Goal: Information Seeking & Learning: Learn about a topic

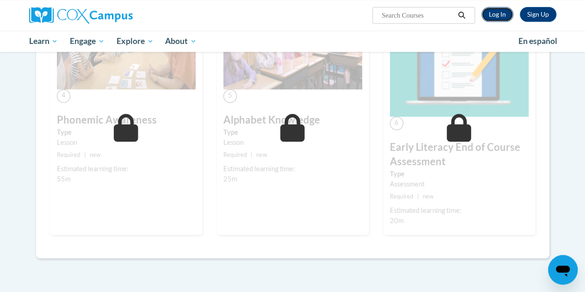
click at [502, 15] on link "Log In" at bounding box center [497, 14] width 32 height 15
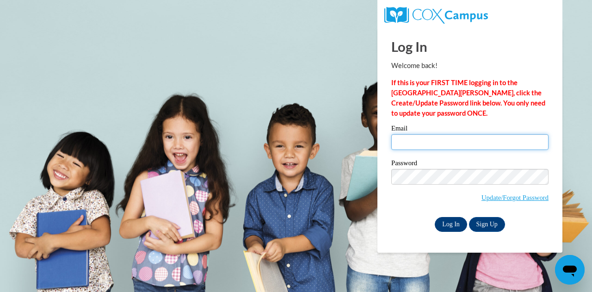
type input "ratkowal@wauwatosa.k12.wi.us"
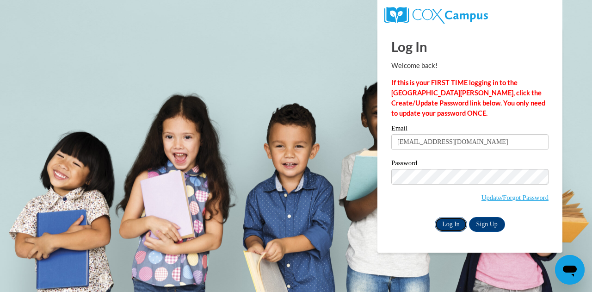
click at [447, 225] on input "Log In" at bounding box center [451, 224] width 32 height 15
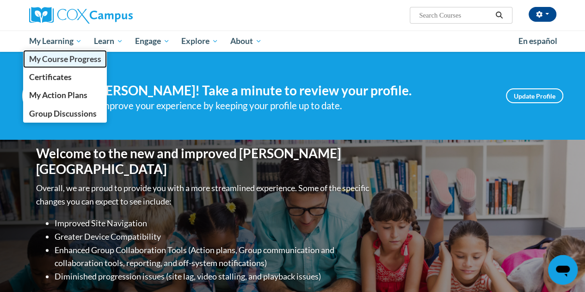
click at [64, 60] on span "My Course Progress" at bounding box center [65, 59] width 72 height 10
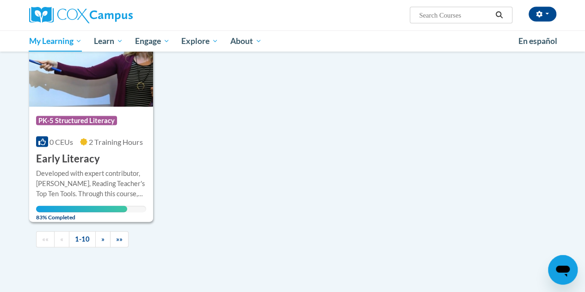
scroll to position [928, 0]
click at [94, 155] on h3 "Early Literacy" at bounding box center [68, 158] width 64 height 14
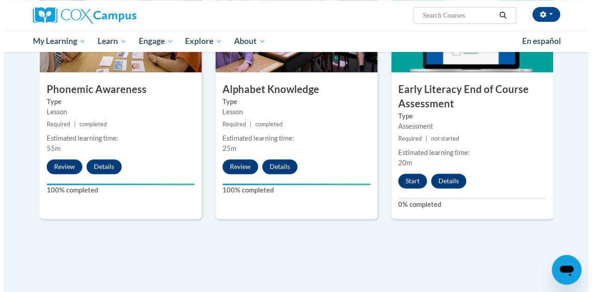
scroll to position [518, 0]
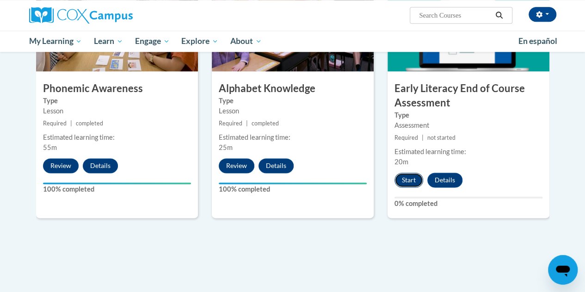
click at [409, 182] on button "Start" at bounding box center [408, 179] width 29 height 15
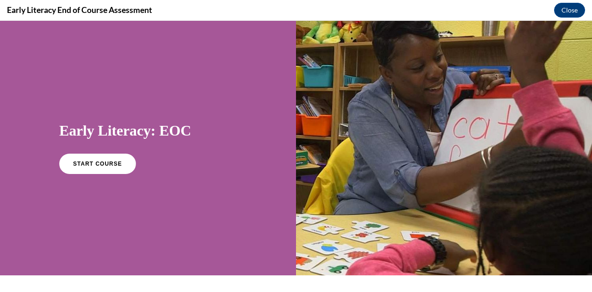
scroll to position [0, 0]
click at [99, 167] on span "START COURSE" at bounding box center [97, 163] width 51 height 7
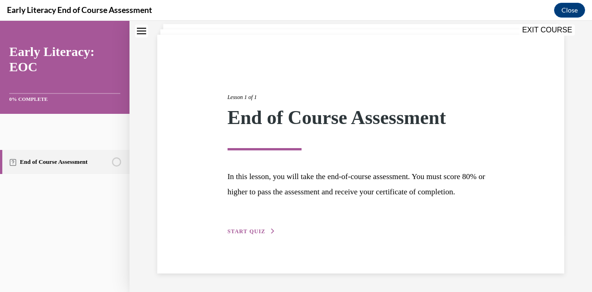
scroll to position [172, 0]
click at [265, 234] on span "START QUIZ" at bounding box center [246, 231] width 38 height 6
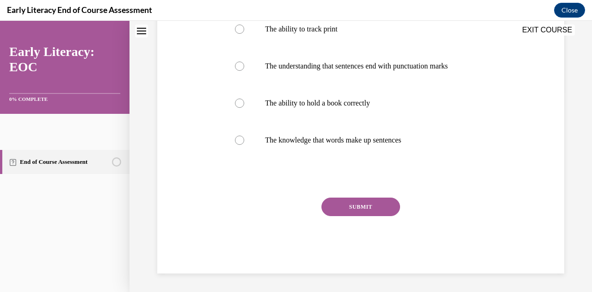
scroll to position [199, 0]
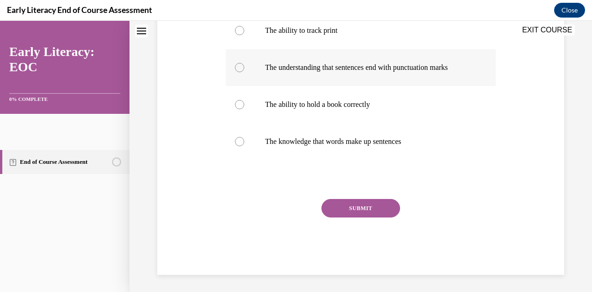
click at [363, 86] on div at bounding box center [361, 67] width 270 height 37
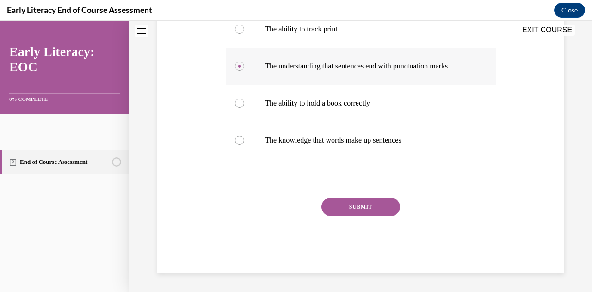
scroll to position [292, 0]
click at [368, 216] on button "SUBMIT" at bounding box center [360, 206] width 79 height 18
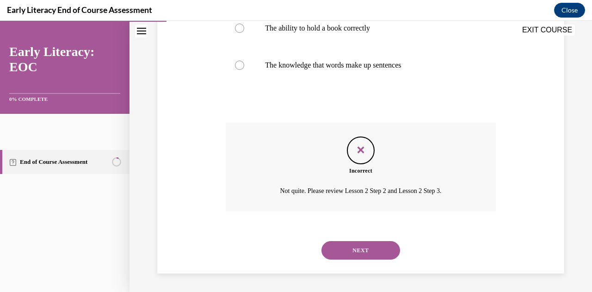
scroll to position [463, 0]
click at [365, 243] on button "NEXT" at bounding box center [360, 250] width 79 height 18
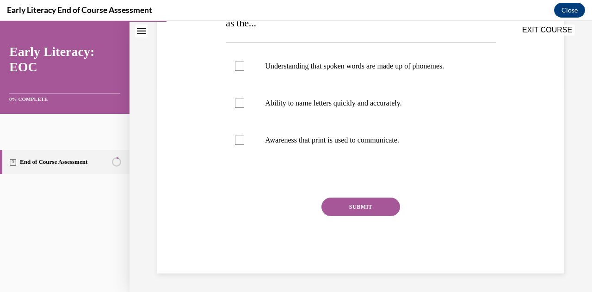
scroll to position [277, 0]
click at [266, 159] on div at bounding box center [361, 140] width 270 height 37
click at [351, 213] on button "SUBMIT" at bounding box center [360, 206] width 79 height 18
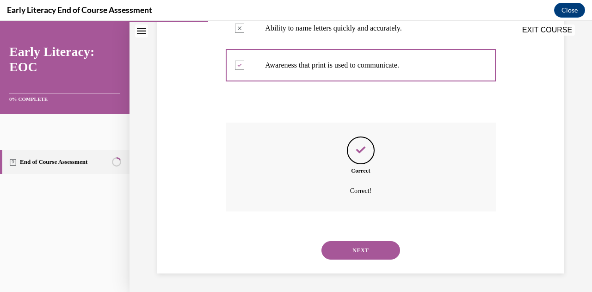
scroll to position [436, 0]
click at [360, 243] on button "NEXT" at bounding box center [360, 250] width 79 height 18
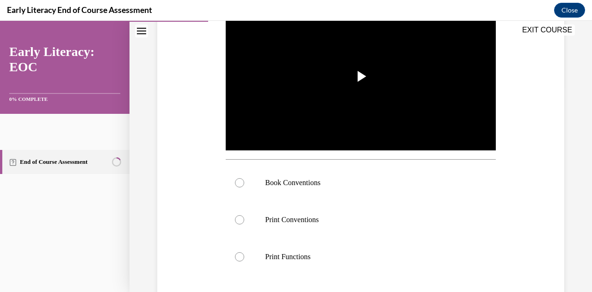
scroll to position [206, 0]
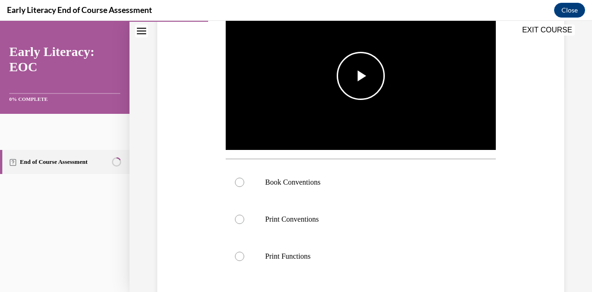
click at [361, 76] on span "Video player" at bounding box center [361, 76] width 0 height 0
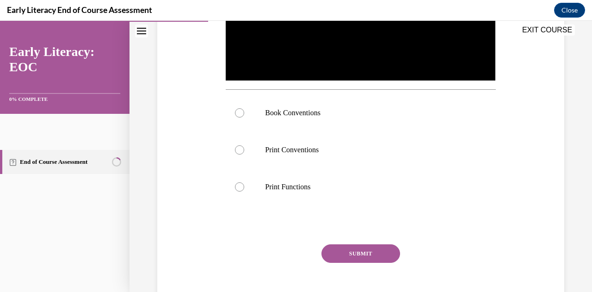
scroll to position [276, 0]
click at [298, 205] on div at bounding box center [361, 186] width 270 height 37
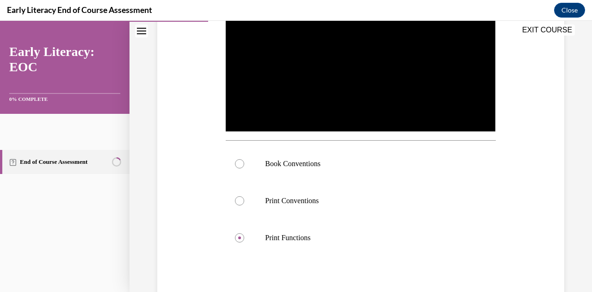
scroll to position [225, 0]
click at [333, 168] on p "Book Conventions" at bounding box center [368, 163] width 207 height 9
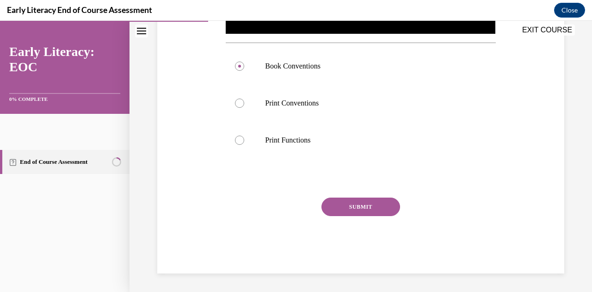
click at [378, 216] on button "SUBMIT" at bounding box center [360, 206] width 79 height 18
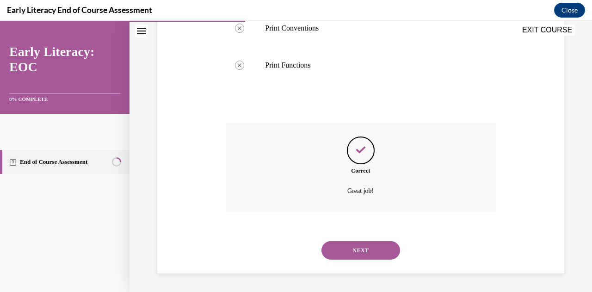
click at [371, 241] on button "NEXT" at bounding box center [360, 250] width 79 height 18
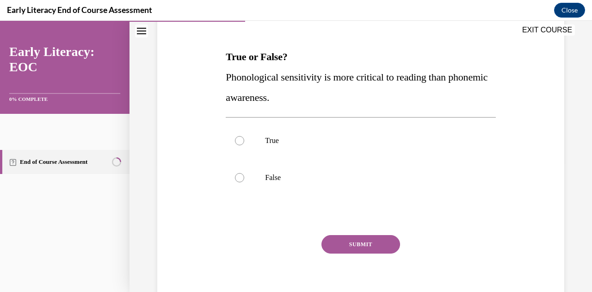
scroll to position [130, 0]
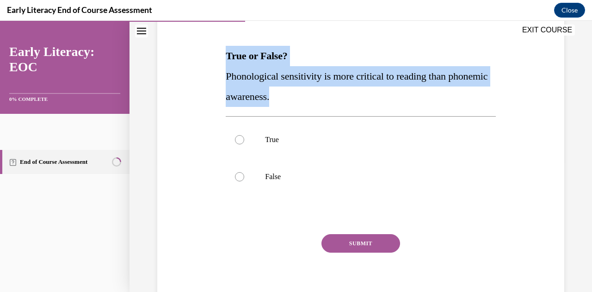
drag, startPoint x: 459, startPoint y: 155, endPoint x: 242, endPoint y: 106, distance: 221.9
click at [242, 106] on div "Question 04/12 True or False? Phonological sensitivity is more critical to read…" at bounding box center [361, 139] width 412 height 339
copy div "True or False? Phonological sensitivity is more critical to reading than phonem…"
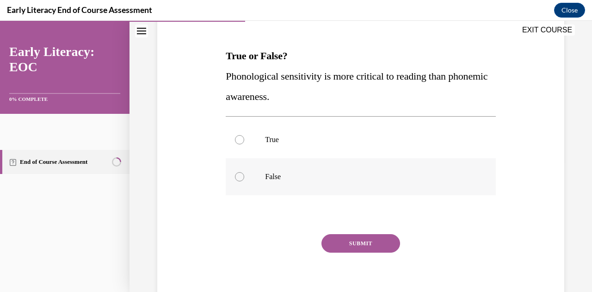
click at [244, 181] on div at bounding box center [239, 176] width 9 height 9
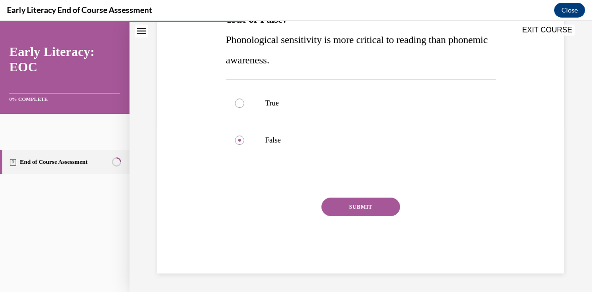
scroll to position [241, 0]
click at [374, 216] on button "SUBMIT" at bounding box center [360, 206] width 79 height 18
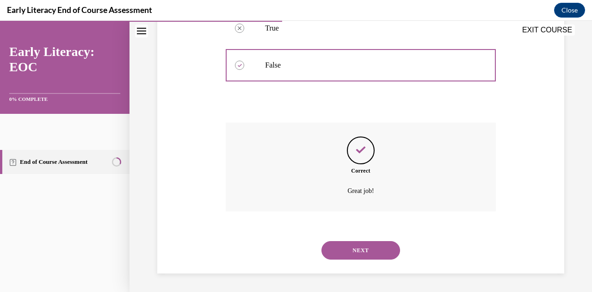
click at [361, 241] on button "NEXT" at bounding box center [360, 250] width 79 height 18
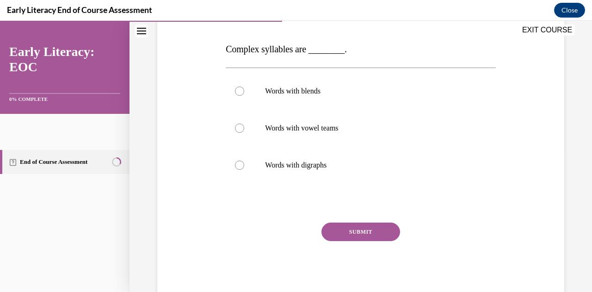
scroll to position [138, 0]
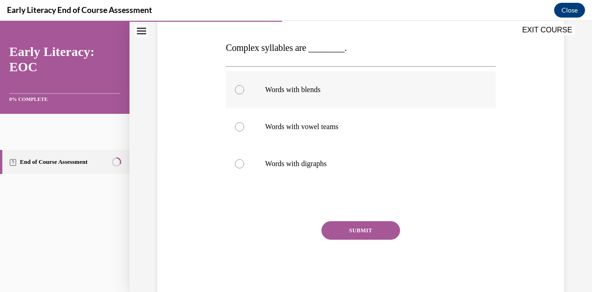
click at [329, 108] on div at bounding box center [361, 89] width 270 height 37
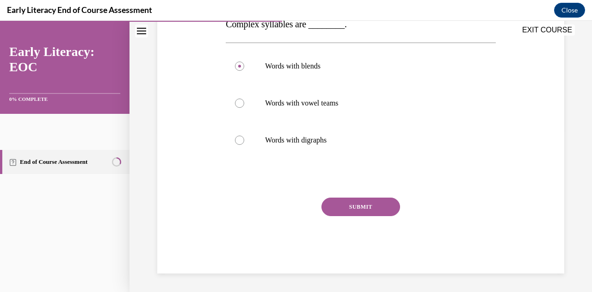
click at [364, 216] on button "SUBMIT" at bounding box center [360, 206] width 79 height 18
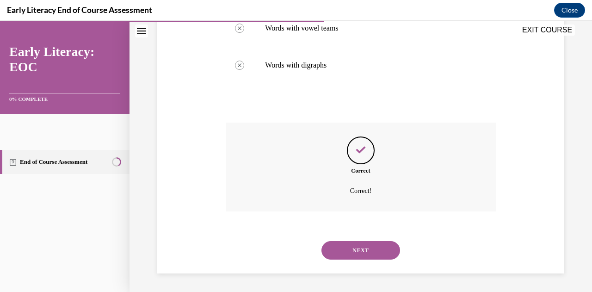
click at [363, 241] on button "NEXT" at bounding box center [360, 250] width 79 height 18
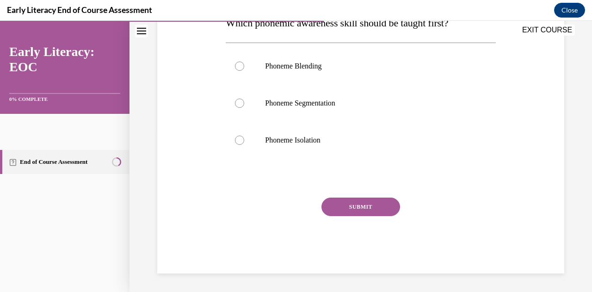
scroll to position [181, 0]
click at [338, 145] on p "Phoneme Isolation" at bounding box center [368, 139] width 207 height 9
click at [370, 216] on button "SUBMIT" at bounding box center [360, 206] width 79 height 18
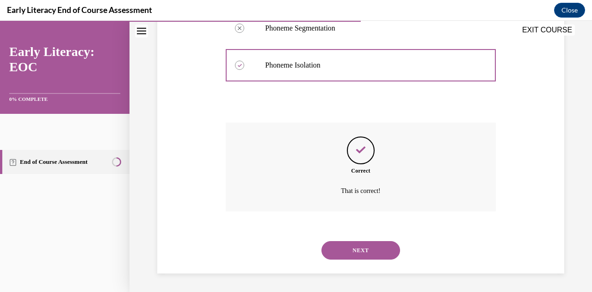
scroll to position [390, 0]
click at [370, 241] on button "NEXT" at bounding box center [360, 250] width 79 height 18
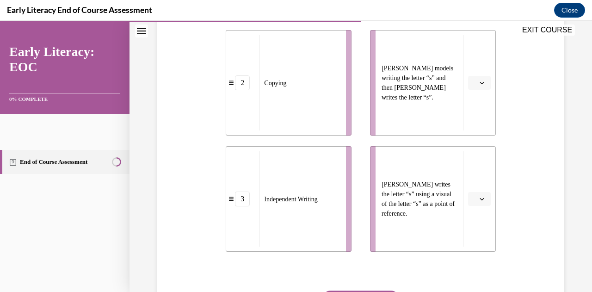
scroll to position [335, 0]
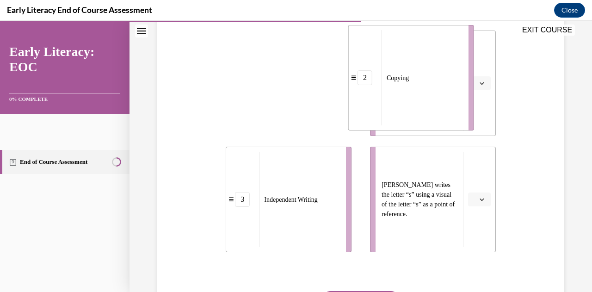
drag, startPoint x: 327, startPoint y: 129, endPoint x: 449, endPoint y: 124, distance: 122.2
click at [409, 83] on span "Copying" at bounding box center [398, 78] width 22 height 10
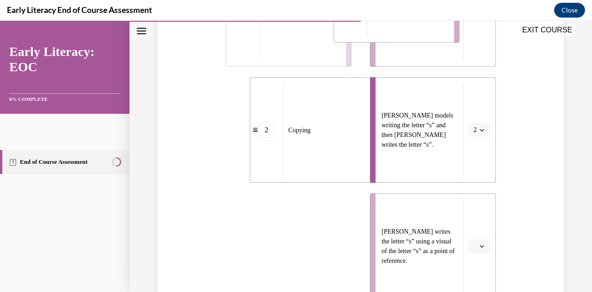
scroll to position [281, 0]
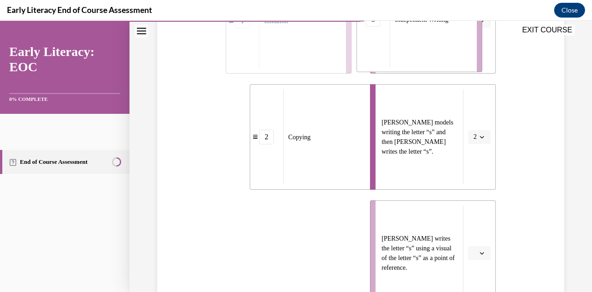
drag, startPoint x: 313, startPoint y: 197, endPoint x: 443, endPoint y: 94, distance: 166.6
click at [443, 67] on div "Independent Writing" at bounding box center [430, 19] width 81 height 95
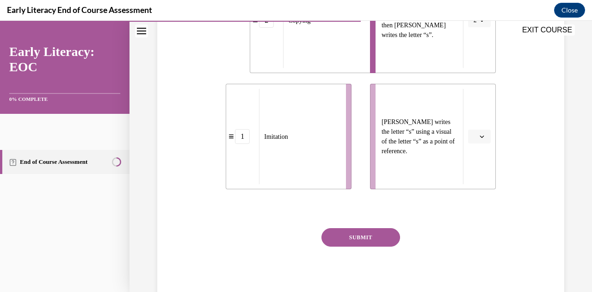
scroll to position [399, 0]
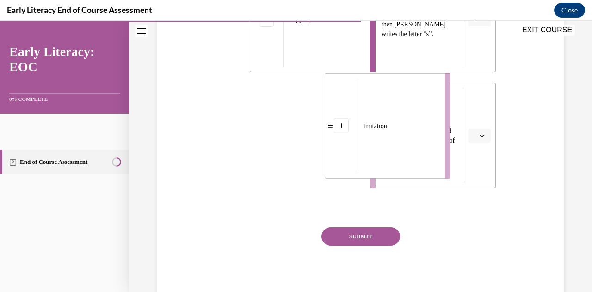
drag, startPoint x: 320, startPoint y: 203, endPoint x: 418, endPoint y: 193, distance: 99.5
click at [418, 173] on div "Imitation" at bounding box center [398, 125] width 81 height 95
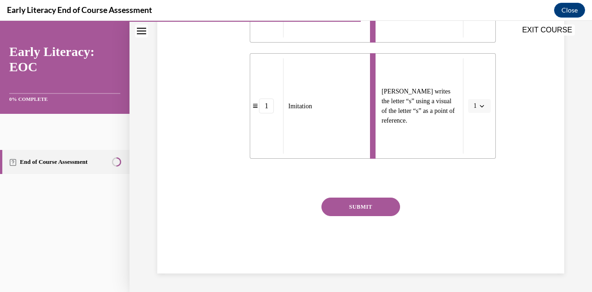
scroll to position [470, 0]
click at [363, 216] on button "SUBMIT" at bounding box center [360, 206] width 79 height 18
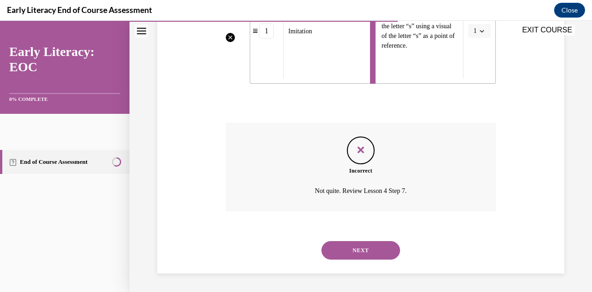
click at [370, 259] on button "NEXT" at bounding box center [360, 250] width 79 height 18
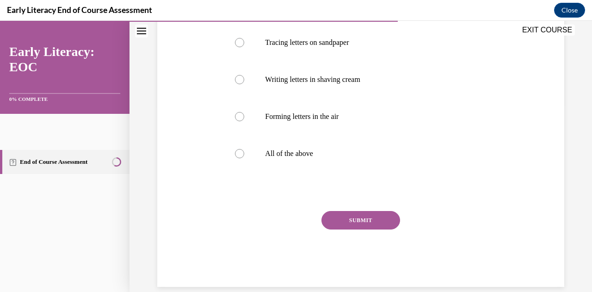
scroll to position [188, 0]
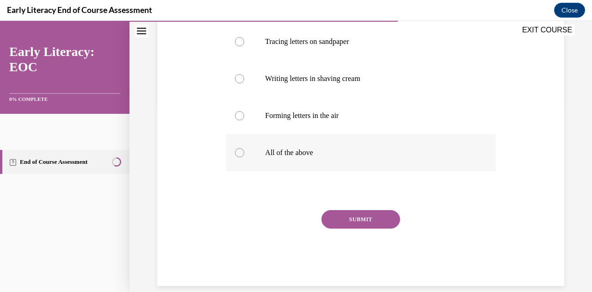
click at [333, 157] on p "All of the above" at bounding box center [368, 152] width 207 height 9
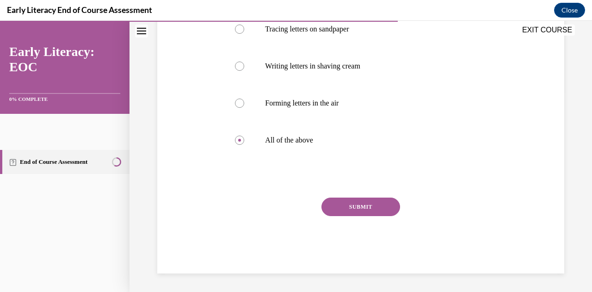
scroll to position [268, 0]
click at [353, 216] on button "SUBMIT" at bounding box center [360, 206] width 79 height 18
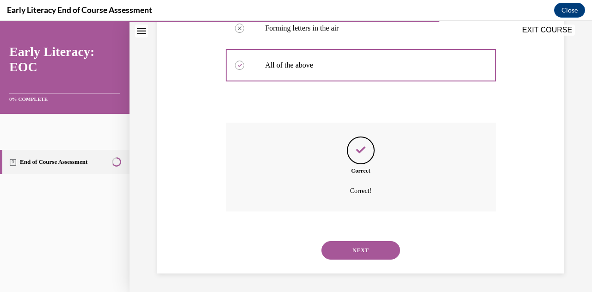
scroll to position [406, 0]
click at [371, 242] on button "NEXT" at bounding box center [360, 250] width 79 height 18
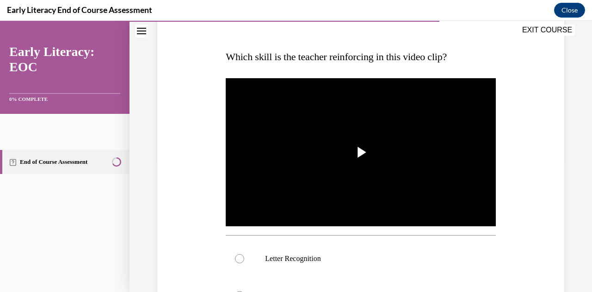
scroll to position [139, 0]
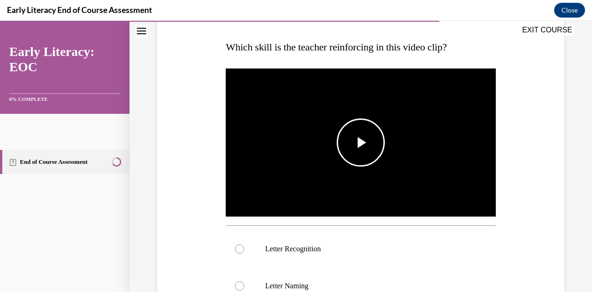
click at [361, 142] on span "Video player" at bounding box center [361, 142] width 0 height 0
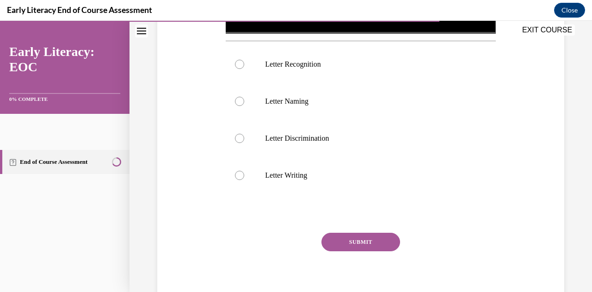
scroll to position [325, 0]
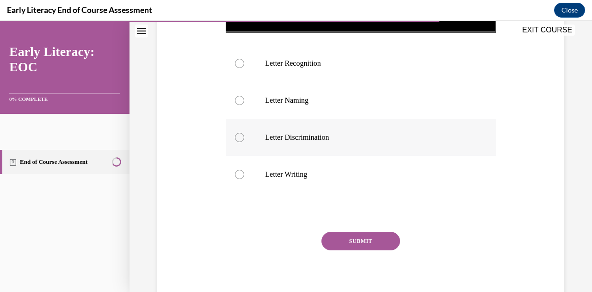
click at [282, 156] on div at bounding box center [361, 137] width 270 height 37
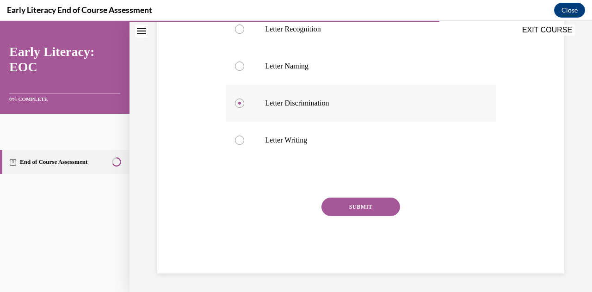
scroll to position [393, 0]
click at [355, 216] on button "SUBMIT" at bounding box center [360, 206] width 79 height 18
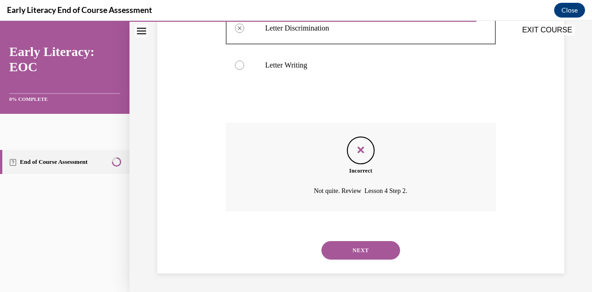
click at [360, 252] on button "NEXT" at bounding box center [360, 250] width 79 height 18
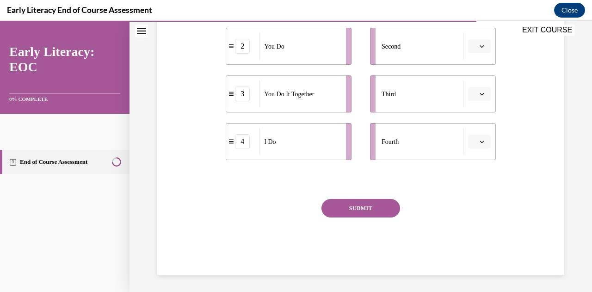
scroll to position [250, 0]
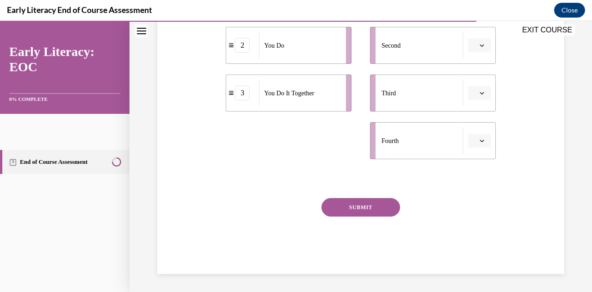
drag, startPoint x: 324, startPoint y: 264, endPoint x: 448, endPoint y: 86, distance: 216.3
drag, startPoint x: 300, startPoint y: 266, endPoint x: 439, endPoint y: 141, distance: 187.0
click at [439, 30] on div "We Do" at bounding box center [438, 16] width 81 height 27
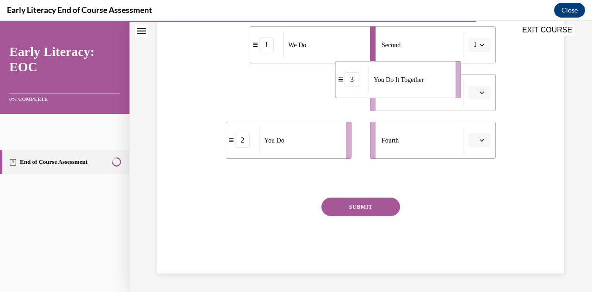
drag, startPoint x: 320, startPoint y: 209, endPoint x: 432, endPoint y: 197, distance: 112.2
click at [424, 85] on span "You Do It Together" at bounding box center [399, 80] width 50 height 10
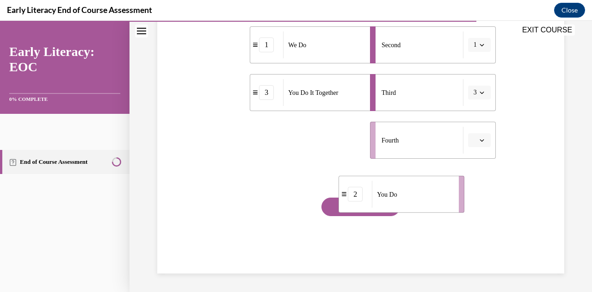
scroll to position [304, 0]
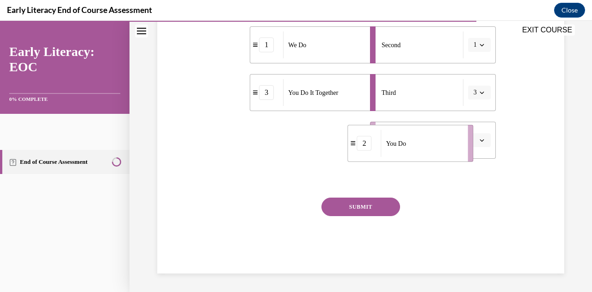
drag, startPoint x: 319, startPoint y: 271, endPoint x: 441, endPoint y: 210, distance: 136.5
click at [441, 157] on div "You Do" at bounding box center [421, 143] width 81 height 27
click at [359, 216] on button "SUBMIT" at bounding box center [360, 206] width 79 height 18
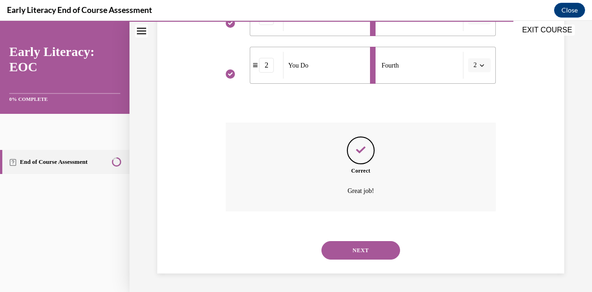
click at [371, 257] on button "NEXT" at bounding box center [360, 250] width 79 height 18
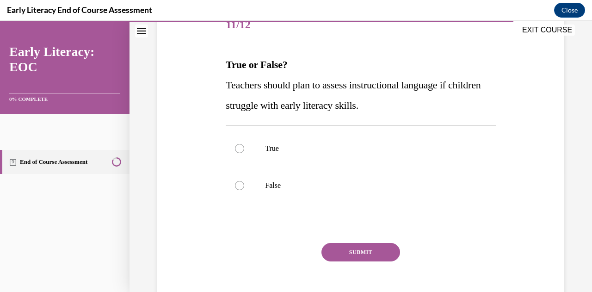
scroll to position [123, 0]
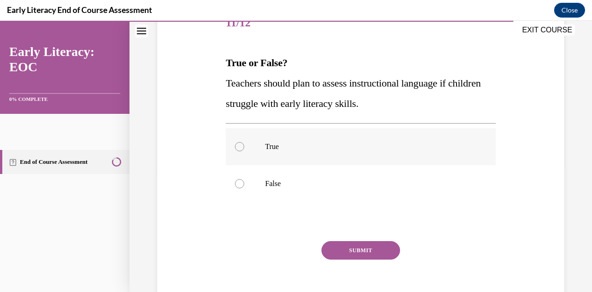
click at [361, 151] on p "True" at bounding box center [368, 146] width 207 height 9
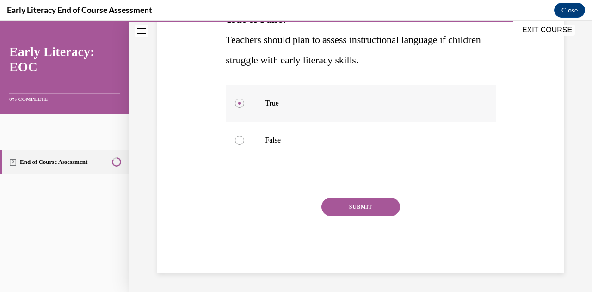
scroll to position [197, 0]
click at [369, 216] on button "SUBMIT" at bounding box center [360, 206] width 79 height 18
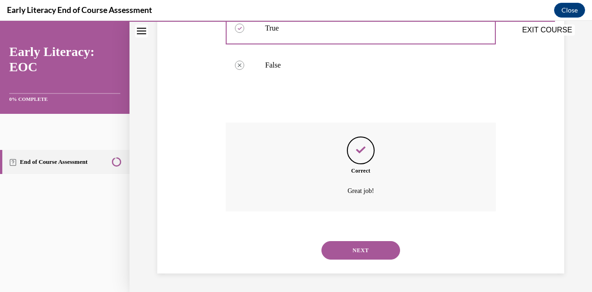
click at [372, 259] on button "NEXT" at bounding box center [360, 250] width 79 height 18
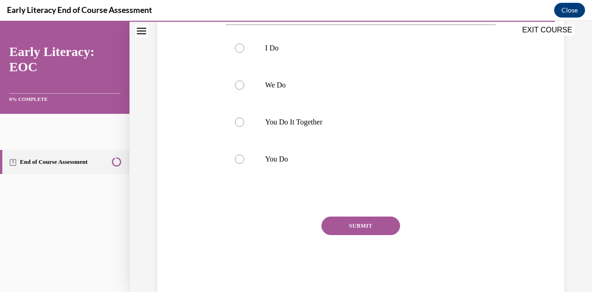
scroll to position [202, 0]
click at [373, 165] on p "You Do" at bounding box center [368, 159] width 207 height 9
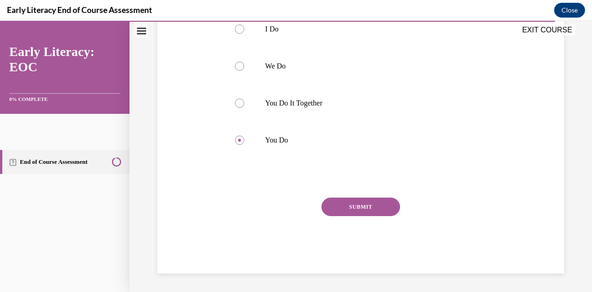
scroll to position [290, 0]
click at [368, 216] on button "SUBMIT" at bounding box center [360, 206] width 79 height 18
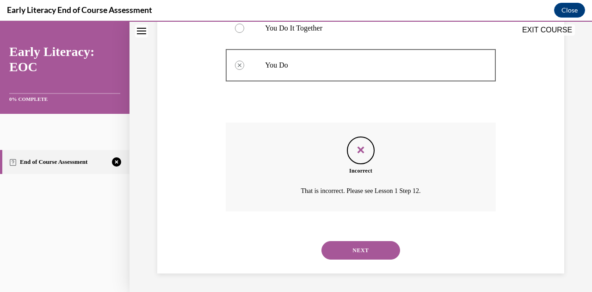
click at [375, 259] on button "NEXT" at bounding box center [360, 250] width 79 height 18
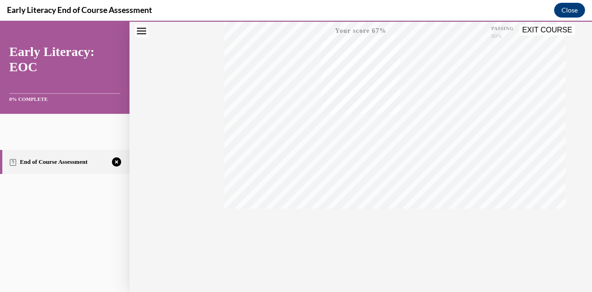
scroll to position [320, 0]
click at [375, 230] on icon "button" at bounding box center [360, 235] width 33 height 10
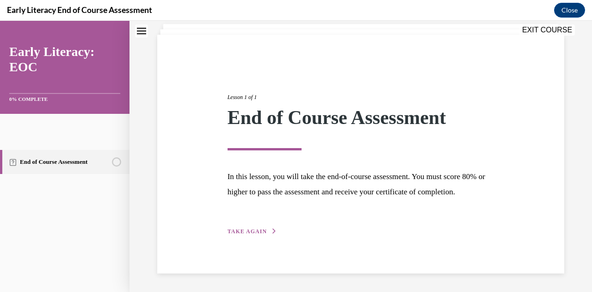
click at [267, 234] on span "TAKE AGAIN" at bounding box center [246, 231] width 39 height 6
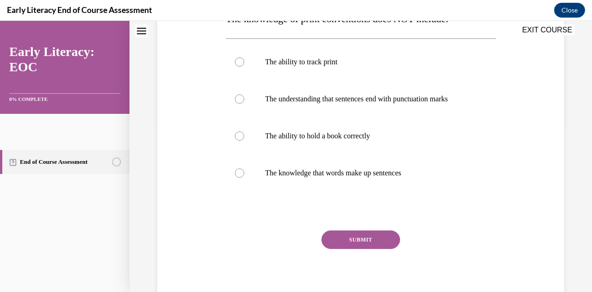
scroll to position [204, 0]
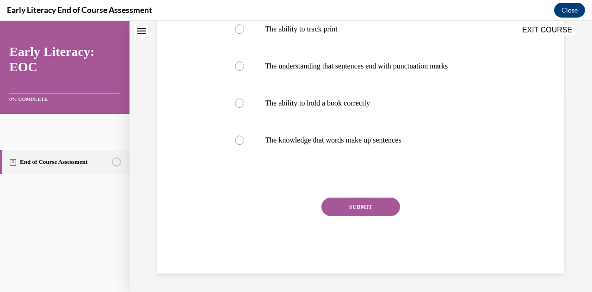
drag, startPoint x: 252, startPoint y: 23, endPoint x: 316, endPoint y: 38, distance: 65.6
click at [316, 38] on div "EXIT COURSE" at bounding box center [355, 31] width 453 height 20
click at [247, 41] on div "EXIT COURSE" at bounding box center [355, 31] width 453 height 20
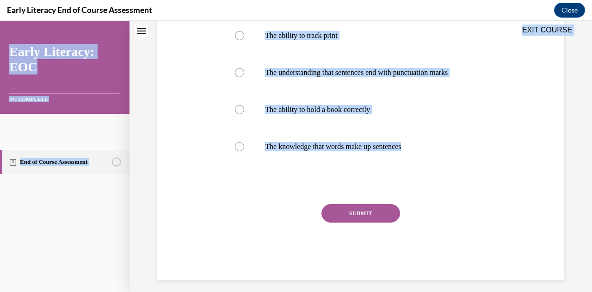
scroll to position [183, 0]
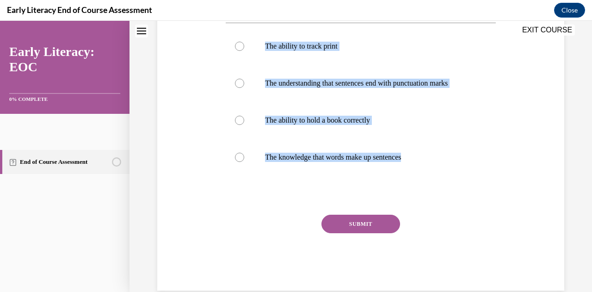
drag, startPoint x: 360, startPoint y: 255, endPoint x: 287, endPoint y: 47, distance: 221.0
click at [287, 47] on div "Question 01/12 The knowledge of print conventions does NOT include: The ability…" at bounding box center [361, 117] width 270 height 345
copy div "owledge of print conventions does NOT include: The ability to track print The u…"
click at [319, 88] on p "The understanding that sentences end with punctuation marks" at bounding box center [368, 83] width 207 height 9
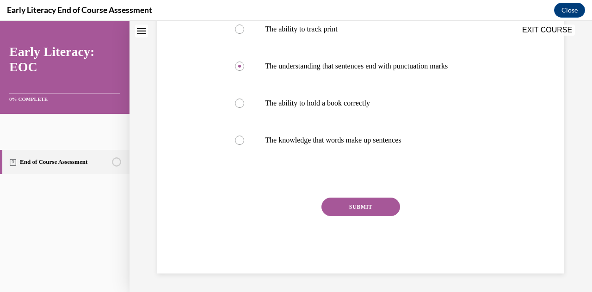
scroll to position [298, 0]
click at [349, 216] on button "SUBMIT" at bounding box center [360, 206] width 79 height 18
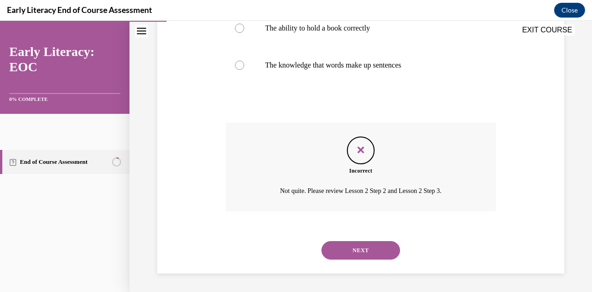
click at [365, 241] on button "NEXT" at bounding box center [360, 250] width 79 height 18
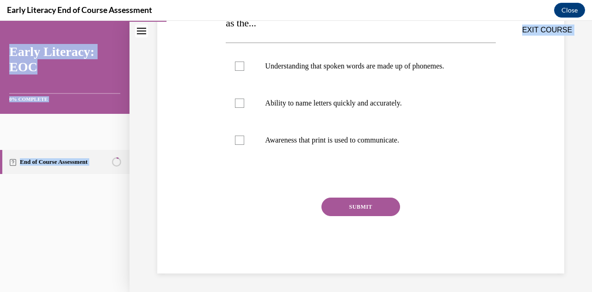
scroll to position [307, 0]
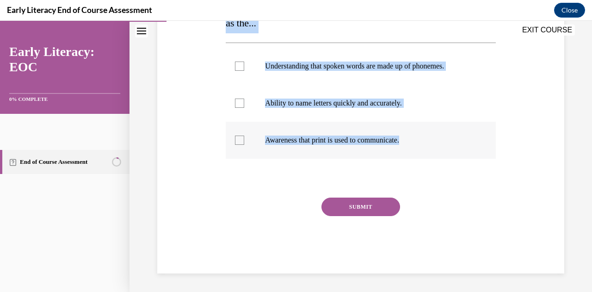
drag, startPoint x: 248, startPoint y: 82, endPoint x: 363, endPoint y: 140, distance: 128.0
click at [363, 140] on div "Question 02/12 Print awareness is the awareness of how print works. It includes…" at bounding box center [361, 85] width 412 height 376
copy div "Print awareness is the awareness of how print works. It includes the knowledge …"
click at [318, 135] on p "Awareness that print is used to communicate." at bounding box center [368, 139] width 207 height 9
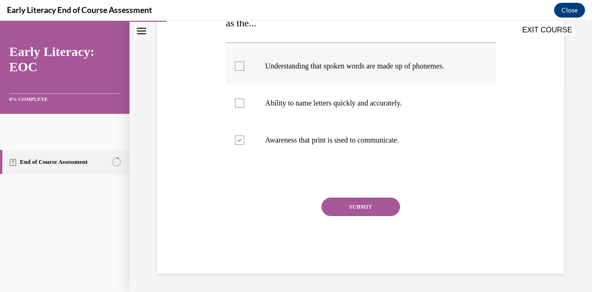
scroll to position [291, 0]
click at [374, 216] on button "SUBMIT" at bounding box center [360, 206] width 79 height 18
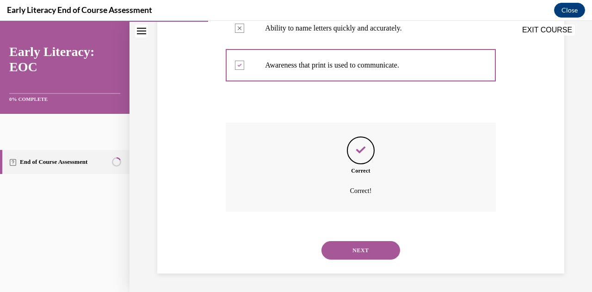
scroll to position [387, 0]
click at [369, 259] on button "NEXT" at bounding box center [360, 250] width 79 height 18
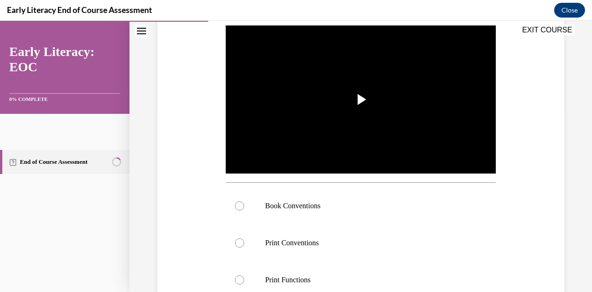
scroll to position [234, 0]
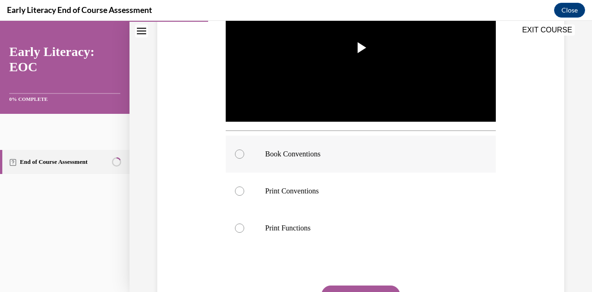
click at [331, 159] on p "Book Conventions" at bounding box center [368, 153] width 207 height 9
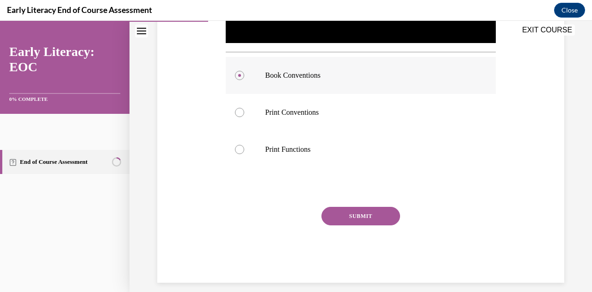
scroll to position [321, 0]
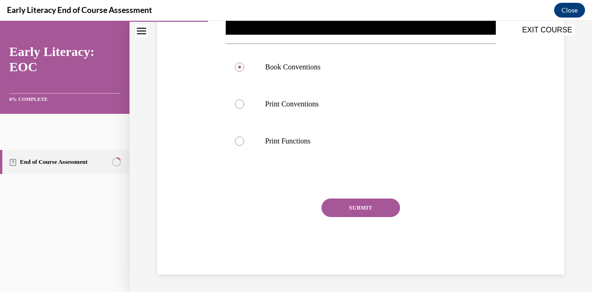
click at [377, 217] on button "SUBMIT" at bounding box center [360, 207] width 79 height 18
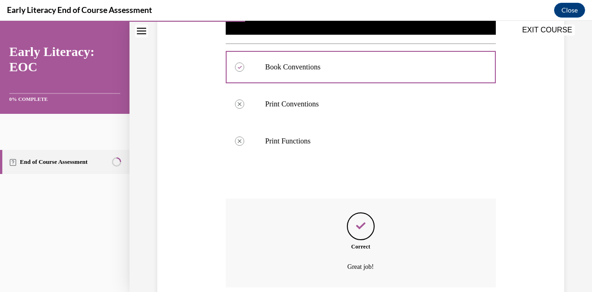
scroll to position [499, 0]
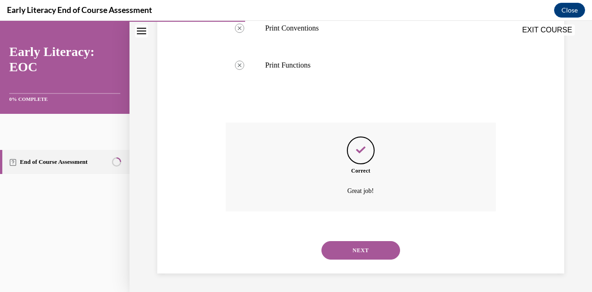
click at [375, 244] on button "NEXT" at bounding box center [360, 250] width 79 height 18
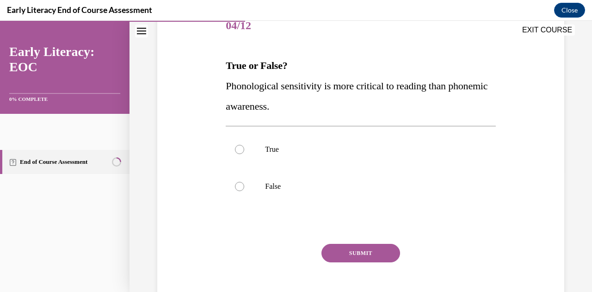
scroll to position [121, 0]
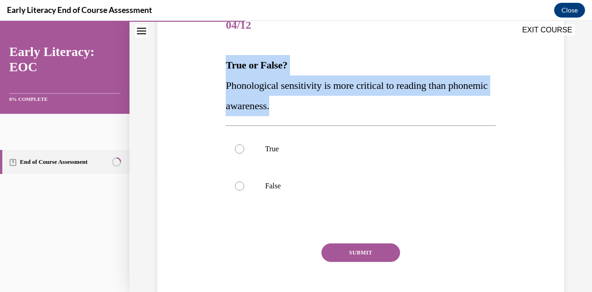
drag, startPoint x: 252, startPoint y: 98, endPoint x: 454, endPoint y: 162, distance: 212.3
click at [454, 162] on div "Question 04/12 True or False? Phonological sensitivity is more critical to read…" at bounding box center [361, 149] width 412 height 339
copy div "True or False? Phonological sensitivity is more critical to reading than phonem…"
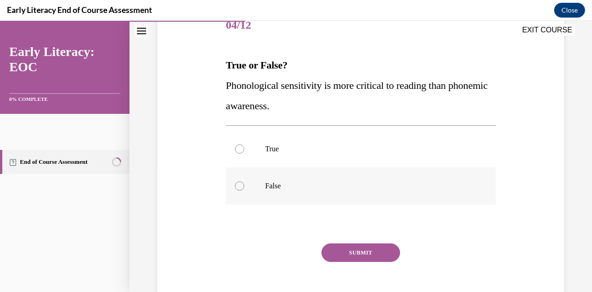
click at [288, 204] on div at bounding box center [361, 185] width 270 height 37
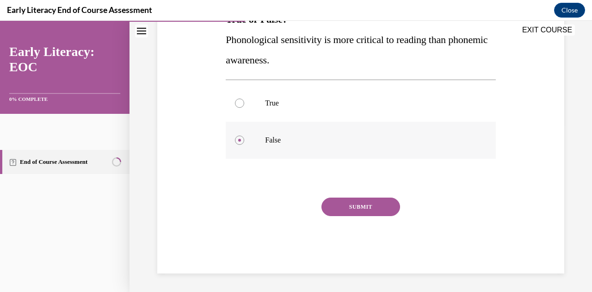
scroll to position [226, 0]
click at [377, 216] on button "SUBMIT" at bounding box center [360, 206] width 79 height 18
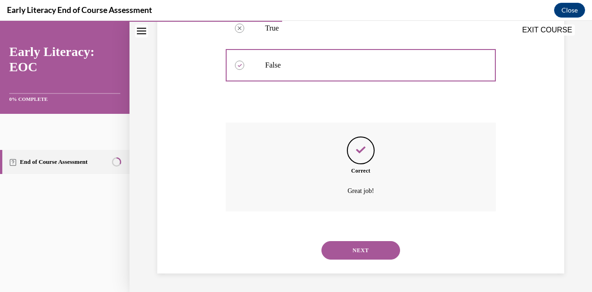
click at [377, 241] on button "NEXT" at bounding box center [360, 250] width 79 height 18
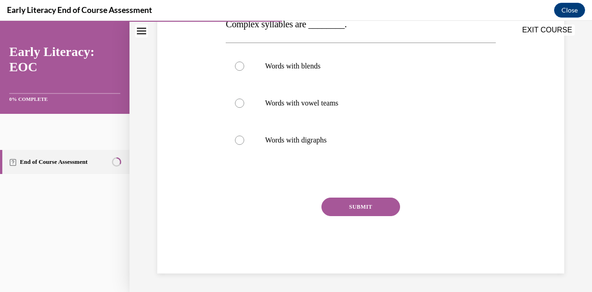
scroll to position [176, 0]
click at [374, 85] on div at bounding box center [361, 66] width 270 height 37
click at [380, 216] on button "SUBMIT" at bounding box center [360, 206] width 79 height 18
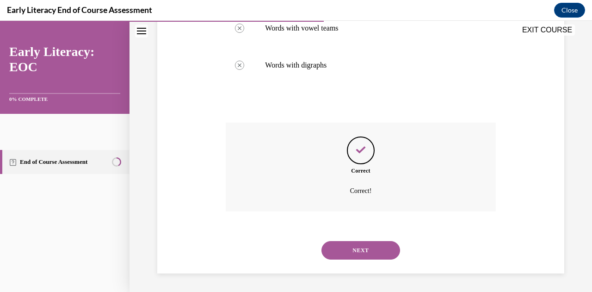
click at [378, 241] on button "NEXT" at bounding box center [360, 250] width 79 height 18
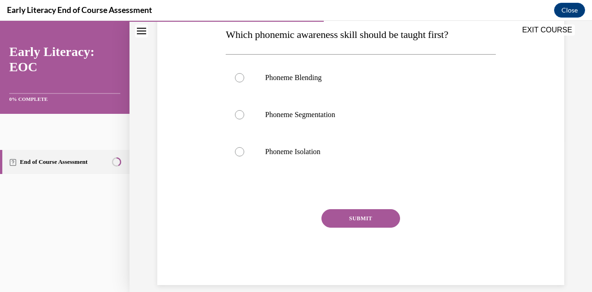
scroll to position [188, 0]
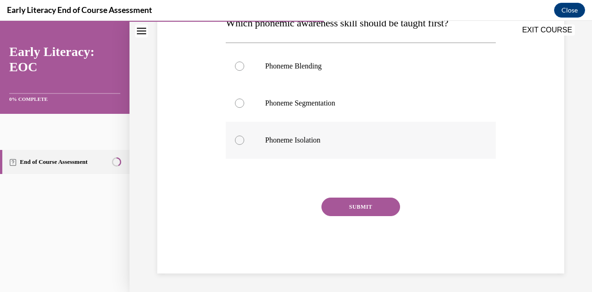
click at [366, 145] on p "Phoneme Isolation" at bounding box center [368, 139] width 207 height 9
click at [374, 273] on div "SUBMIT NEXT" at bounding box center [361, 235] width 270 height 76
click at [376, 216] on button "SUBMIT" at bounding box center [360, 206] width 79 height 18
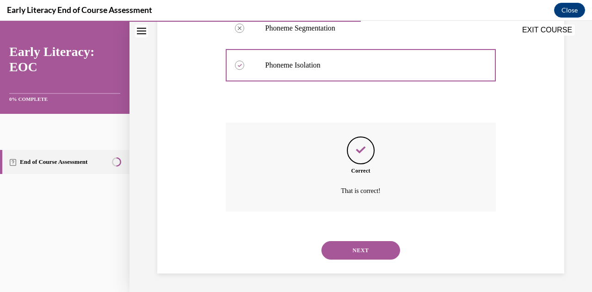
scroll to position [390, 0]
click at [378, 241] on button "NEXT" at bounding box center [360, 250] width 79 height 18
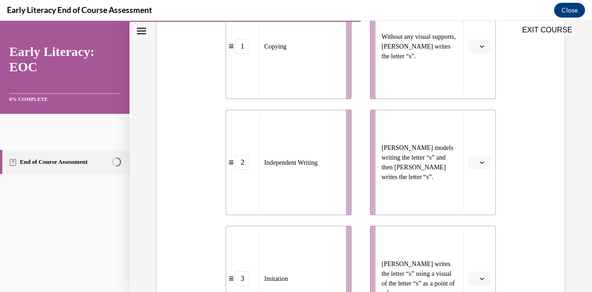
scroll to position [256, 0]
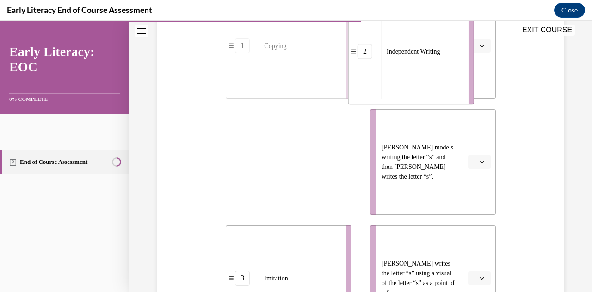
drag, startPoint x: 327, startPoint y: 232, endPoint x: 449, endPoint y: 122, distance: 164.7
click at [449, 99] on div "Independent Writing" at bounding box center [421, 51] width 81 height 95
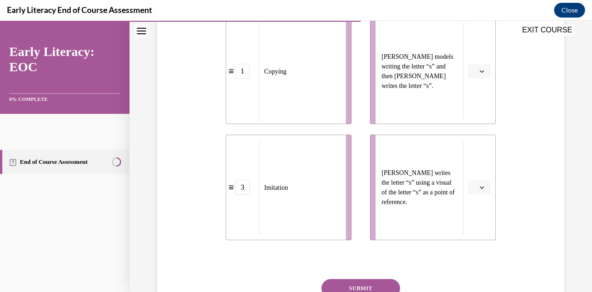
scroll to position [362, 0]
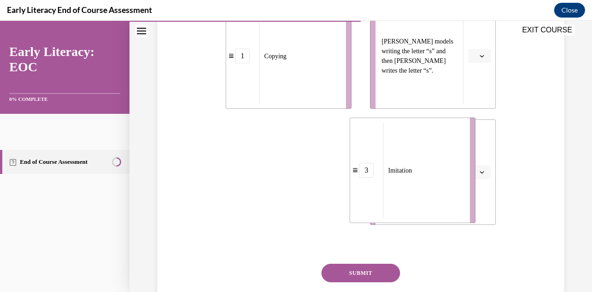
drag, startPoint x: 334, startPoint y: 211, endPoint x: 458, endPoint y: 209, distance: 123.9
click at [458, 209] on div "Imitation" at bounding box center [423, 170] width 81 height 95
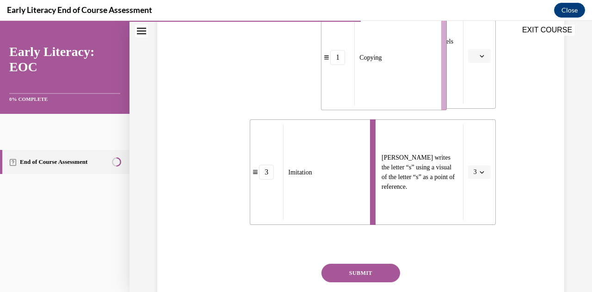
drag, startPoint x: 340, startPoint y: 130, endPoint x: 436, endPoint y: 132, distance: 95.3
click at [435, 105] on div "Copying" at bounding box center [394, 57] width 81 height 95
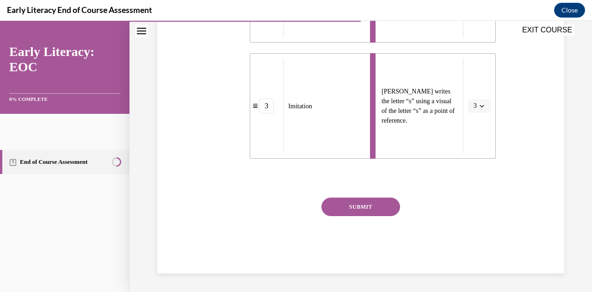
scroll to position [479, 0]
click at [375, 216] on button "SUBMIT" at bounding box center [360, 206] width 79 height 18
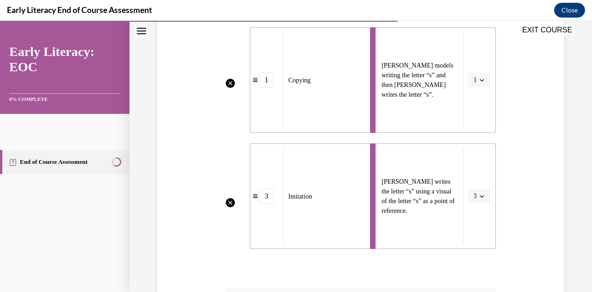
scroll to position [338, 0]
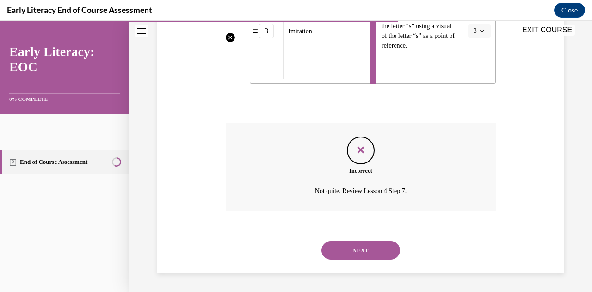
click at [377, 259] on button "NEXT" at bounding box center [360, 250] width 79 height 18
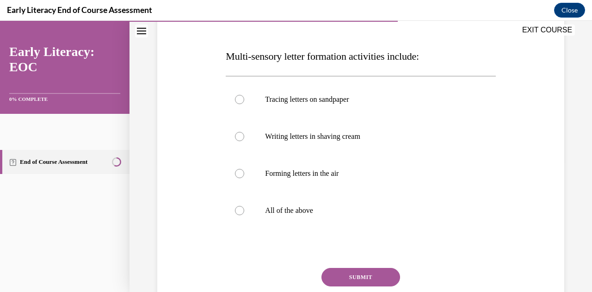
scroll to position [130, 0]
click at [364, 215] on p "All of the above" at bounding box center [368, 209] width 207 height 9
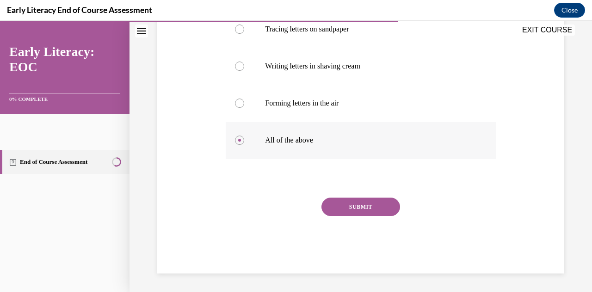
scroll to position [277, 0]
click at [377, 216] on button "SUBMIT" at bounding box center [360, 206] width 79 height 18
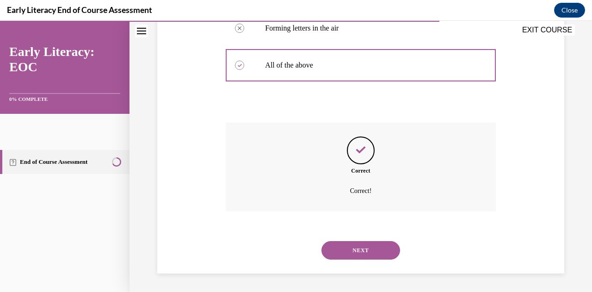
click at [375, 241] on button "NEXT" at bounding box center [360, 250] width 79 height 18
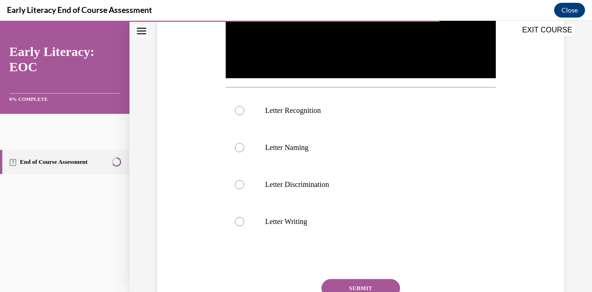
scroll to position [278, 0]
click at [372, 40] on div "EXIT COURSE" at bounding box center [355, 31] width 453 height 20
click at [372, 36] on div "EXIT COURSE" at bounding box center [355, 31] width 453 height 20
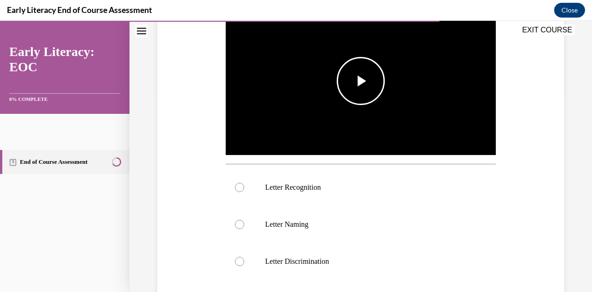
click at [361, 81] on span "Video player" at bounding box center [361, 81] width 0 height 0
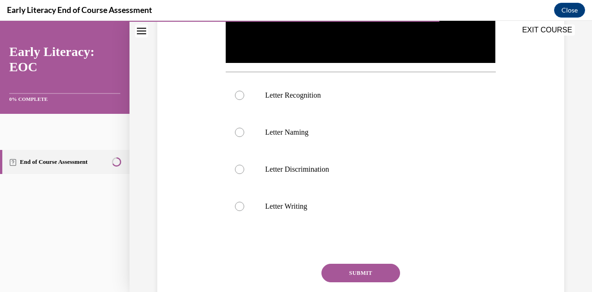
scroll to position [325, 0]
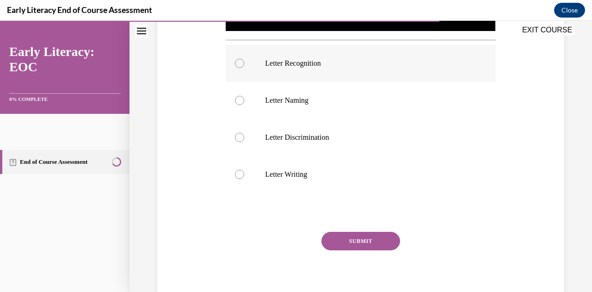
click at [324, 68] on p "Letter Recognition" at bounding box center [368, 63] width 207 height 9
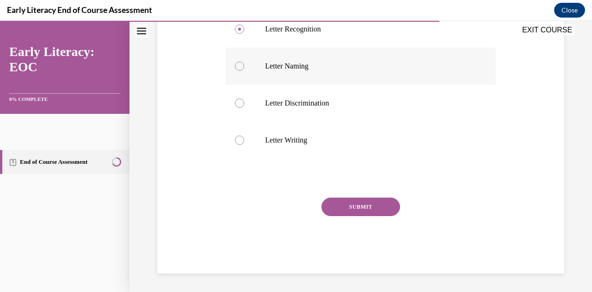
scroll to position [374, 0]
click at [396, 216] on button "SUBMIT" at bounding box center [360, 206] width 79 height 18
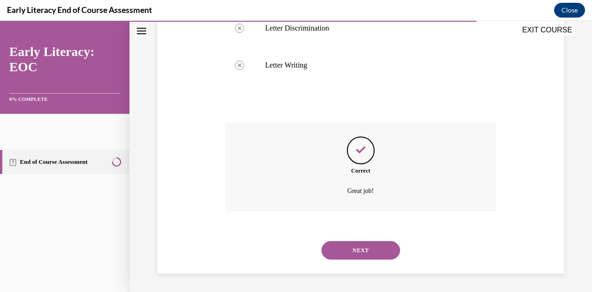
scroll to position [499, 0]
click at [368, 259] on button "NEXT" at bounding box center [360, 250] width 79 height 18
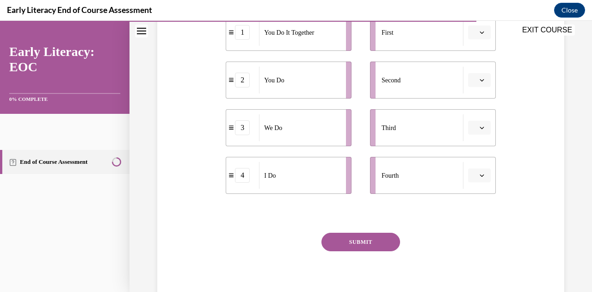
scroll to position [241, 0]
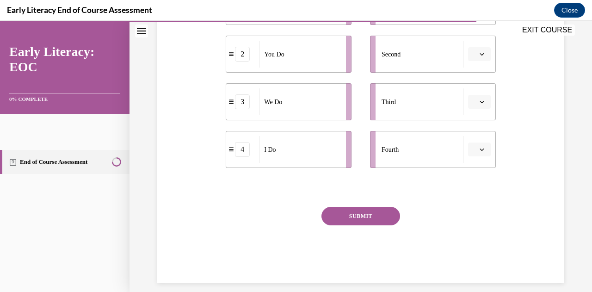
drag, startPoint x: 322, startPoint y: 264, endPoint x: 440, endPoint y: 123, distance: 183.8
click at [340, 136] on div "I Do" at bounding box center [299, 149] width 81 height 27
drag, startPoint x: 334, startPoint y: 154, endPoint x: 421, endPoint y: 97, distance: 103.7
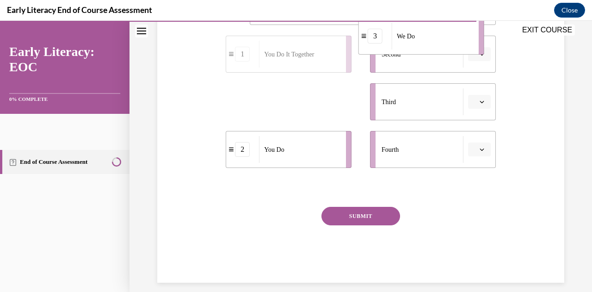
drag, startPoint x: 329, startPoint y: 208, endPoint x: 461, endPoint y: 142, distance: 148.1
click at [461, 49] on div "We Do" at bounding box center [432, 36] width 81 height 27
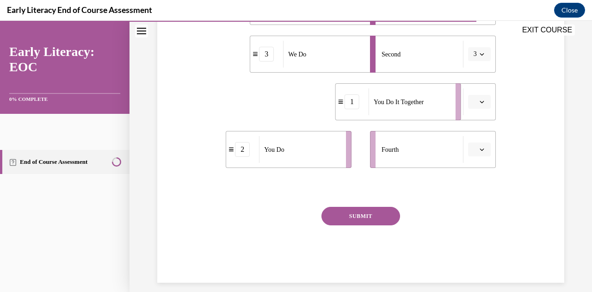
drag, startPoint x: 326, startPoint y: 203, endPoint x: 435, endPoint y: 203, distance: 109.1
click at [424, 107] on span "You Do It Together" at bounding box center [399, 102] width 50 height 10
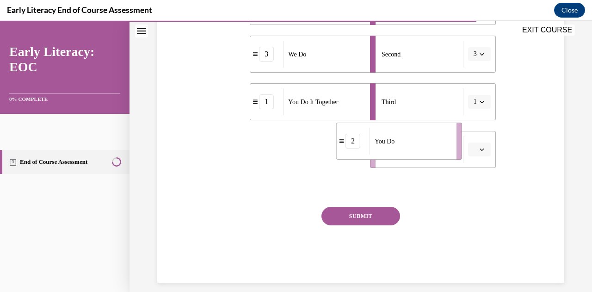
drag, startPoint x: 329, startPoint y: 264, endPoint x: 440, endPoint y: 256, distance: 111.3
click at [440, 154] on div "You Do" at bounding box center [409, 141] width 81 height 27
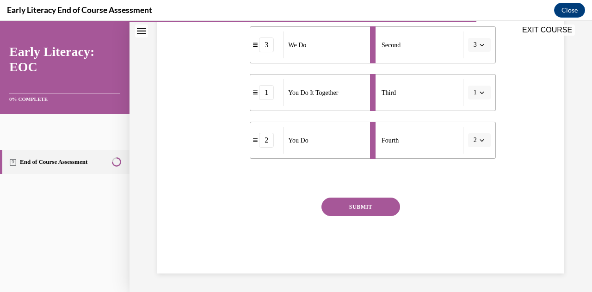
scroll to position [361, 0]
click at [377, 216] on button "SUBMIT" at bounding box center [360, 206] width 79 height 18
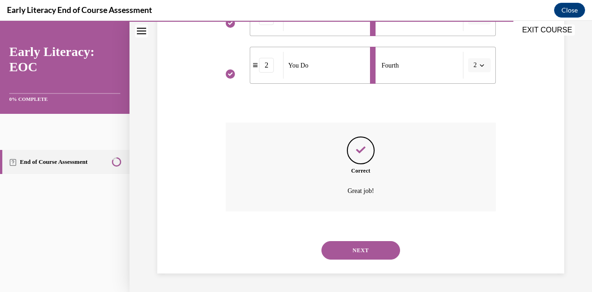
click at [377, 247] on button "NEXT" at bounding box center [360, 250] width 79 height 18
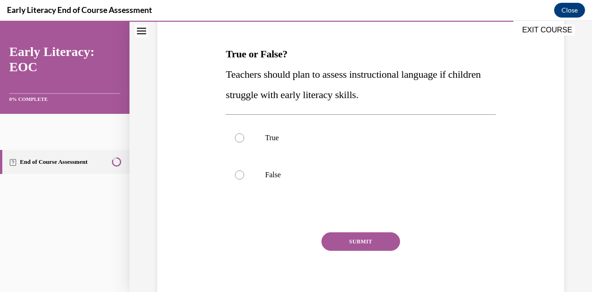
scroll to position [166, 0]
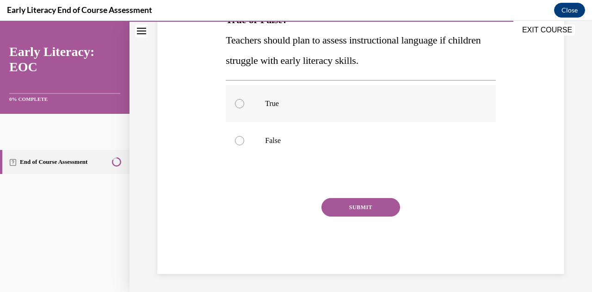
click at [313, 108] on p "True" at bounding box center [368, 103] width 207 height 9
click at [362, 216] on button "SUBMIT" at bounding box center [360, 206] width 79 height 18
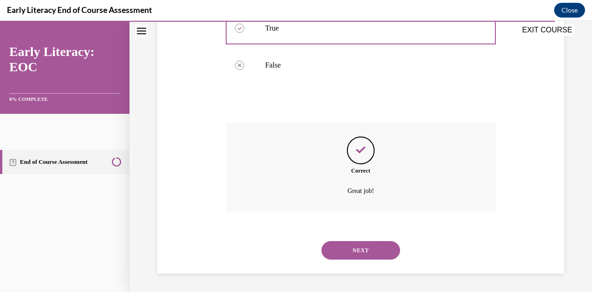
scroll to position [394, 0]
click at [373, 245] on button "NEXT" at bounding box center [360, 250] width 79 height 18
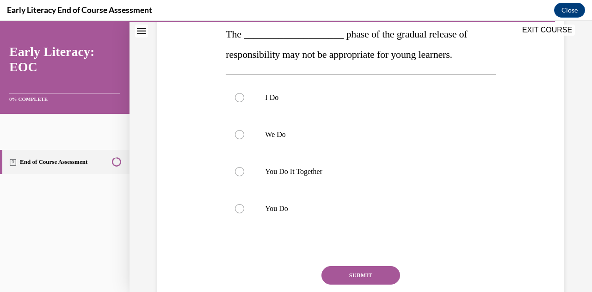
scroll to position [153, 0]
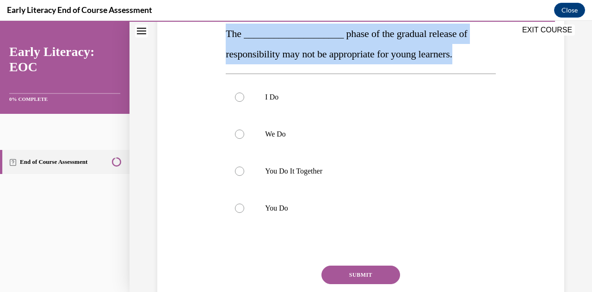
drag, startPoint x: 251, startPoint y: 73, endPoint x: 430, endPoint y: 124, distance: 187.2
click at [430, 124] on div "Question 12/12 The ____________________ phase of the gradual release of respons…" at bounding box center [361, 144] width 412 height 393
copy span "The ____________________ phase of the gradual release of responsibility may not…"
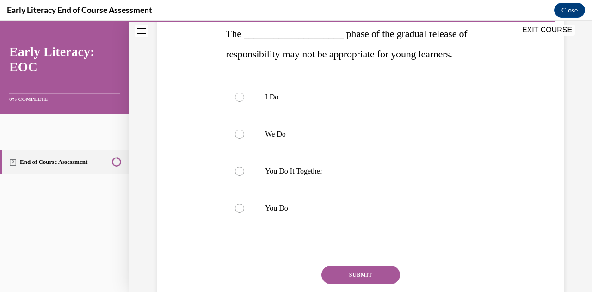
click at [235, 151] on div "Question 12/12 The ____________________ phase of the gradual release of respons…" at bounding box center [361, 144] width 412 height 393
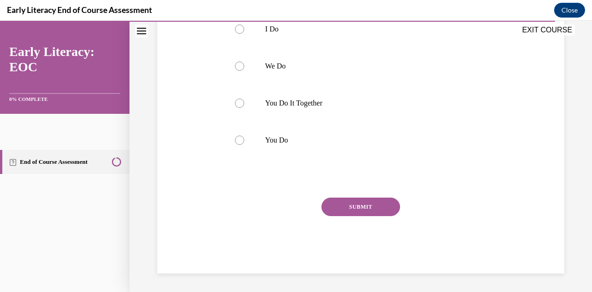
scroll to position [251, 0]
click at [278, 122] on div at bounding box center [361, 103] width 270 height 37
click at [362, 212] on button "SUBMIT" at bounding box center [360, 206] width 79 height 18
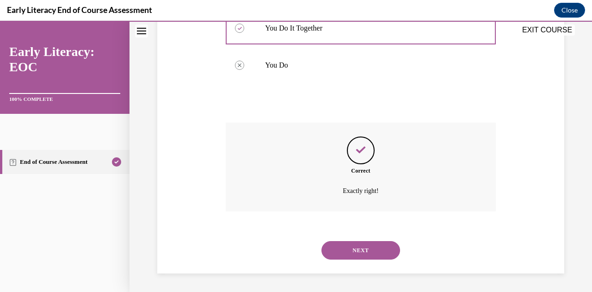
click at [365, 259] on button "NEXT" at bounding box center [360, 250] width 79 height 18
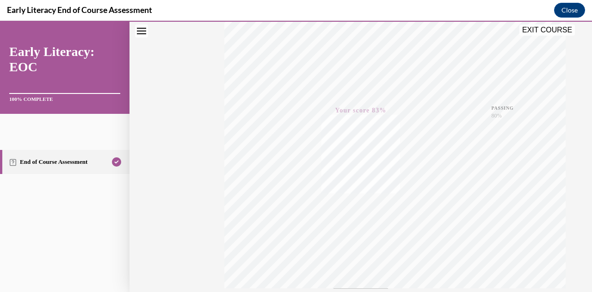
scroll to position [320, 0]
click at [538, 32] on button "EXIT COURSE" at bounding box center [546, 30] width 55 height 11
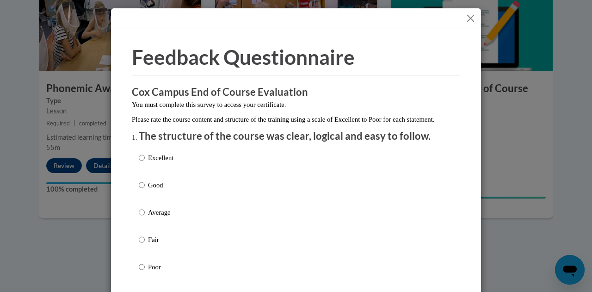
click at [149, 217] on p "Average" at bounding box center [160, 212] width 25 height 10
click at [145, 217] on input "Average" at bounding box center [142, 212] width 6 height 10
radio input "true"
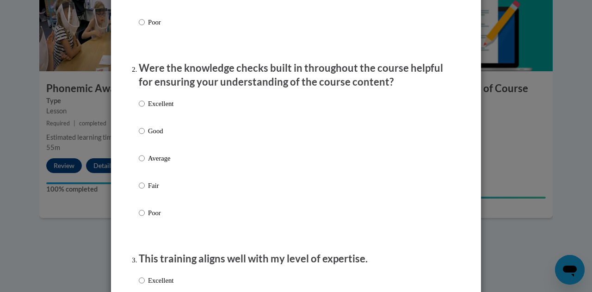
scroll to position [249, 0]
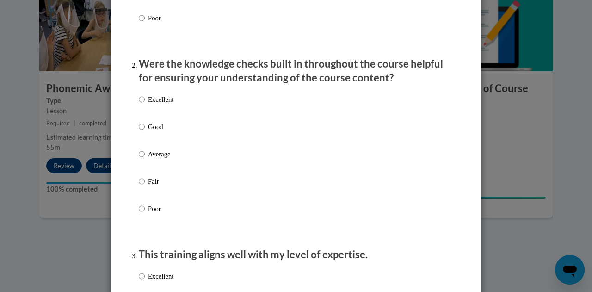
click at [156, 159] on p "Average" at bounding box center [160, 154] width 25 height 10
click at [145, 159] on input "Average" at bounding box center [142, 154] width 6 height 10
radio input "true"
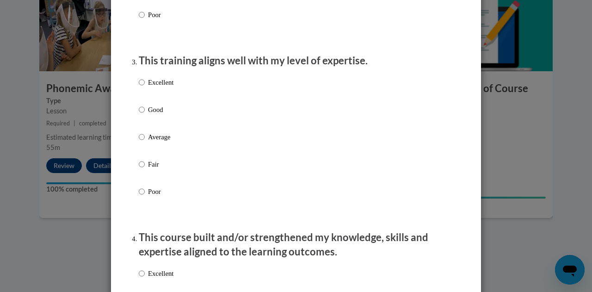
scroll to position [443, 0]
click at [155, 151] on label "Average" at bounding box center [156, 143] width 35 height 25
click at [145, 141] on input "Average" at bounding box center [142, 136] width 6 height 10
radio input "true"
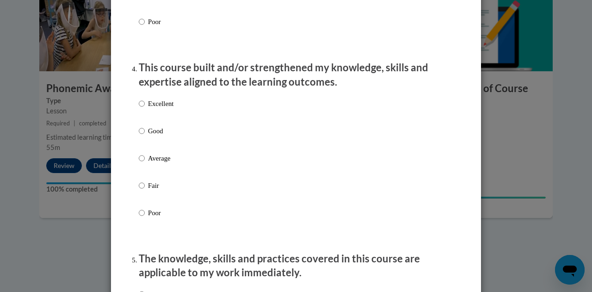
scroll to position [615, 0]
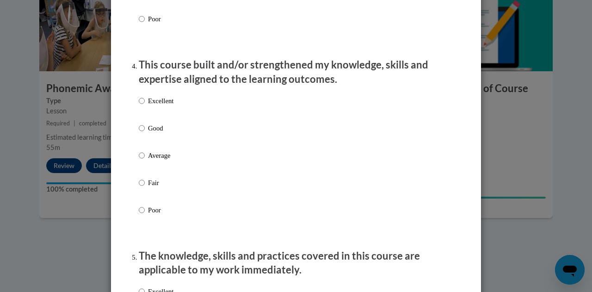
click at [153, 160] on p "Average" at bounding box center [160, 155] width 25 height 10
click at [145, 160] on input "Average" at bounding box center [142, 155] width 6 height 10
radio input "true"
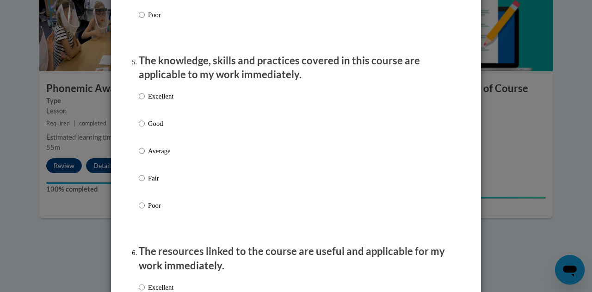
click at [153, 156] on p "Average" at bounding box center [160, 151] width 25 height 10
click at [145, 156] on input "Average" at bounding box center [142, 151] width 6 height 10
radio input "true"
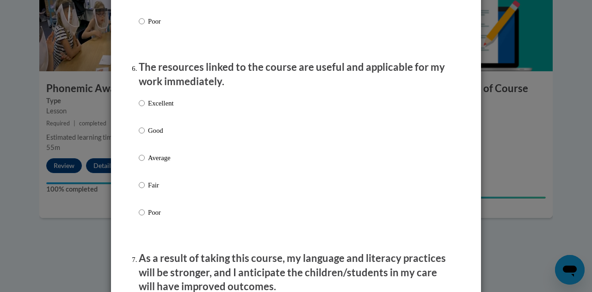
click at [153, 163] on p "Average" at bounding box center [160, 158] width 25 height 10
click at [145, 163] on input "Average" at bounding box center [142, 158] width 6 height 10
radio input "true"
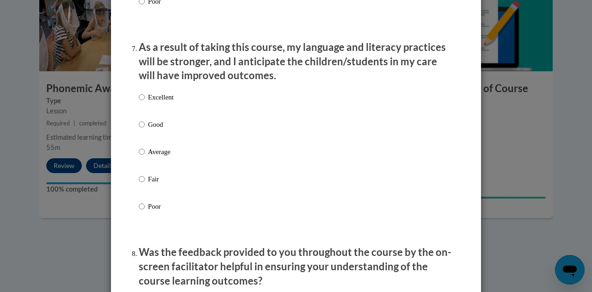
click at [153, 157] on p "Average" at bounding box center [160, 152] width 25 height 10
click at [145, 157] on input "Average" at bounding box center [142, 152] width 6 height 10
radio input "true"
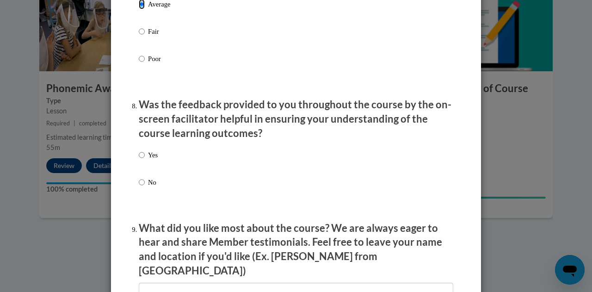
scroll to position [1402, 0]
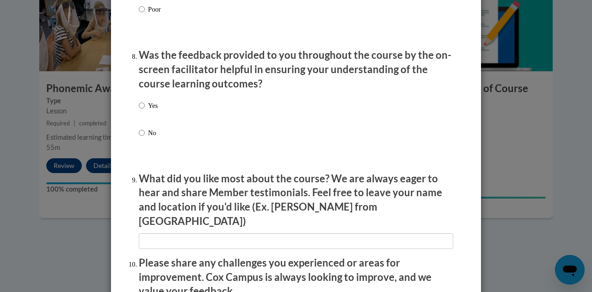
click at [150, 138] on p "No" at bounding box center [153, 133] width 10 height 10
click at [145, 138] on input "No" at bounding box center [142, 133] width 6 height 10
radio input "true"
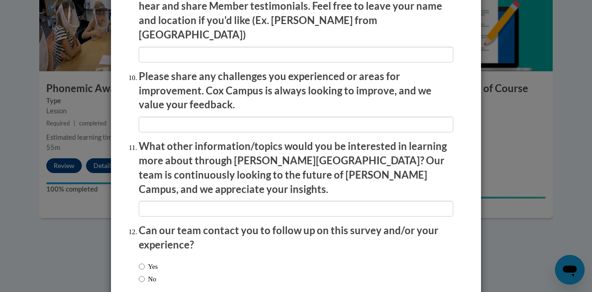
scroll to position [1631, 0]
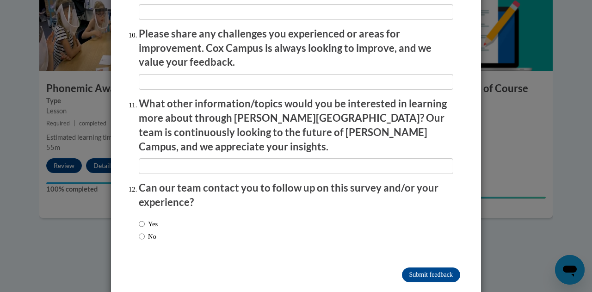
click at [146, 231] on label "No" at bounding box center [148, 236] width 18 height 10
click at [145, 231] on input "No" at bounding box center [142, 236] width 6 height 10
radio input "true"
click at [425, 267] on input "Submit feedback" at bounding box center [431, 274] width 58 height 15
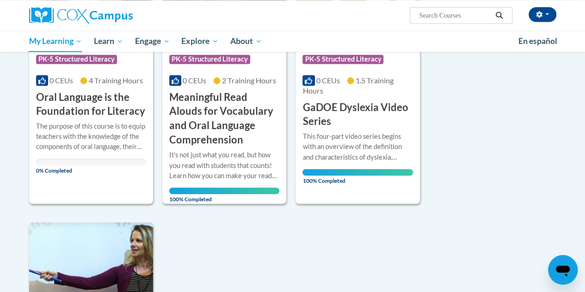
scroll to position [722, 0]
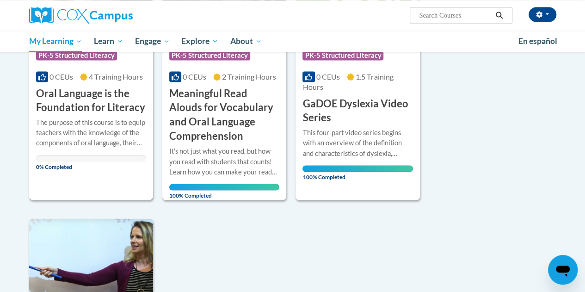
click at [112, 91] on h3 "Oral Language is the Foundation for Literacy" at bounding box center [91, 100] width 110 height 29
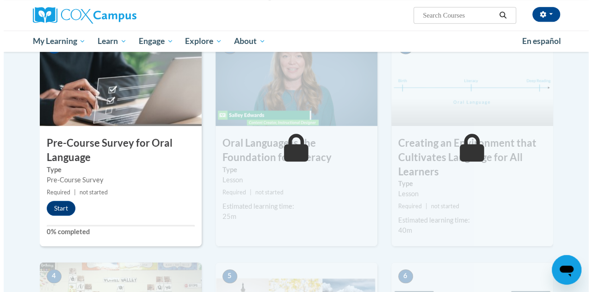
scroll to position [230, 0]
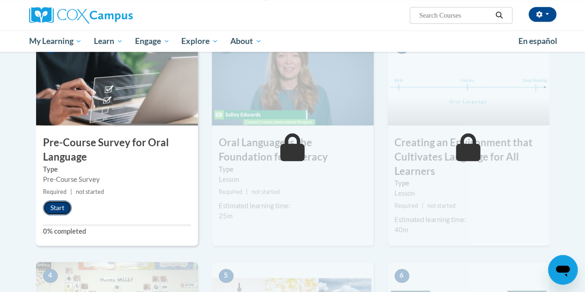
click at [55, 210] on button "Start" at bounding box center [57, 207] width 29 height 15
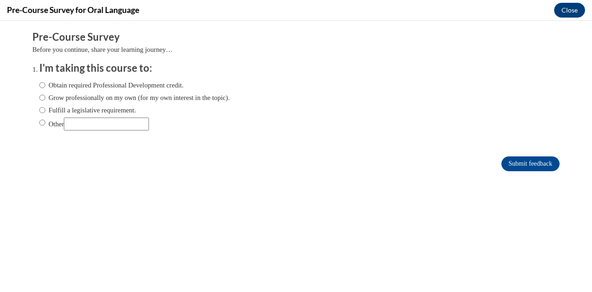
scroll to position [0, 0]
click at [47, 86] on label "Obtain required Professional Development credit." at bounding box center [111, 85] width 144 height 10
click at [45, 86] on input "Obtain required Professional Development credit." at bounding box center [42, 85] width 6 height 10
radio input "true"
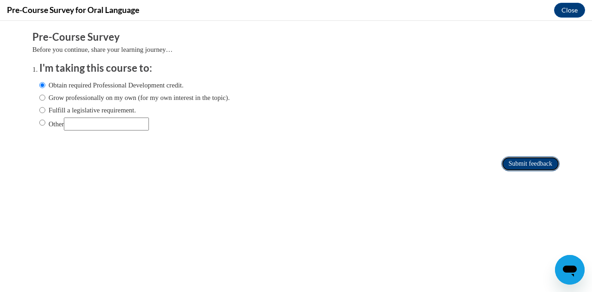
click at [520, 164] on input "Submit feedback" at bounding box center [530, 163] width 58 height 15
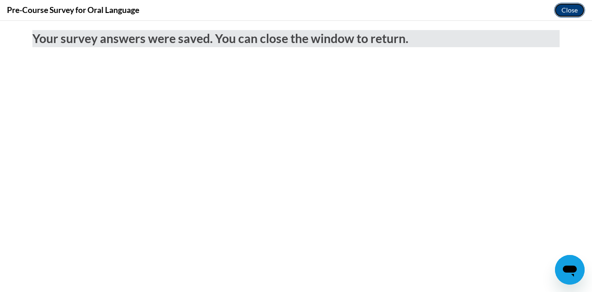
click at [570, 12] on button "Close" at bounding box center [569, 10] width 31 height 15
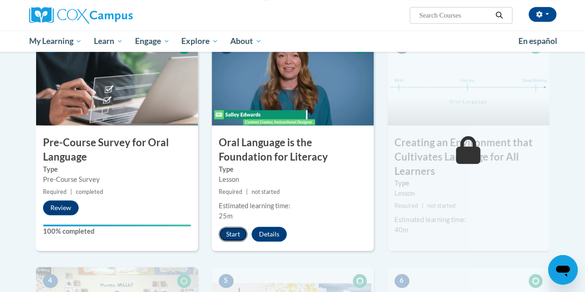
click at [238, 234] on button "Start" at bounding box center [233, 234] width 29 height 15
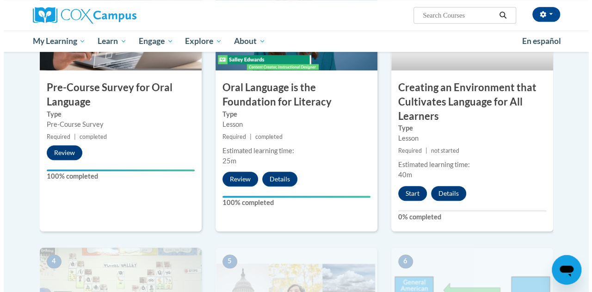
scroll to position [287, 0]
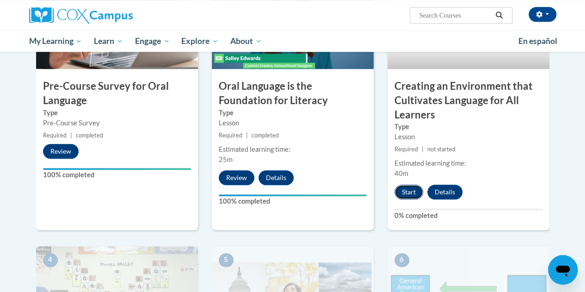
click at [412, 191] on button "Start" at bounding box center [408, 191] width 29 height 15
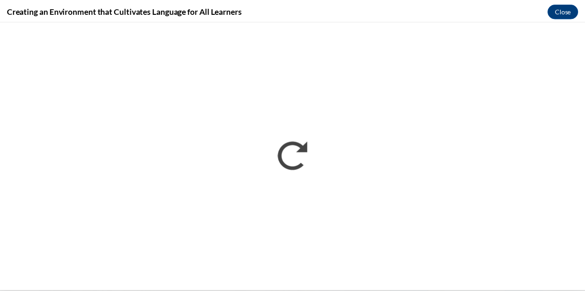
scroll to position [0, 0]
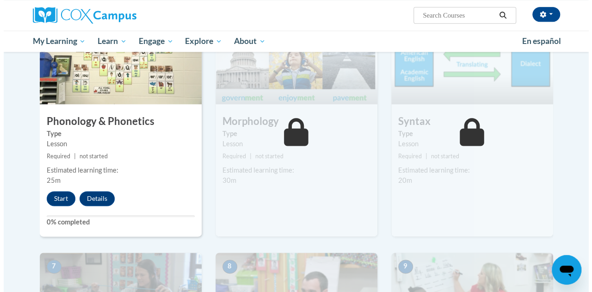
scroll to position [522, 0]
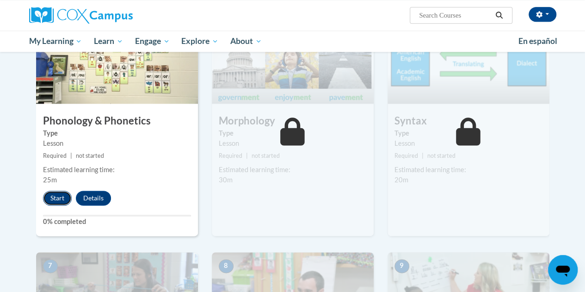
click at [53, 197] on button "Start" at bounding box center [57, 198] width 29 height 15
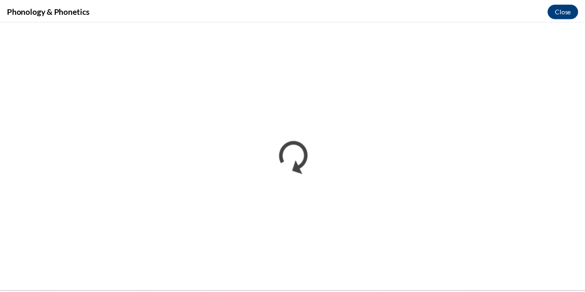
scroll to position [0, 0]
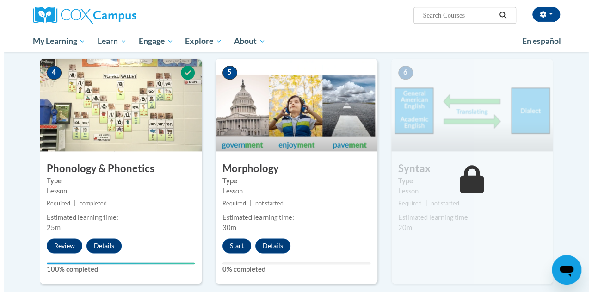
scroll to position [474, 0]
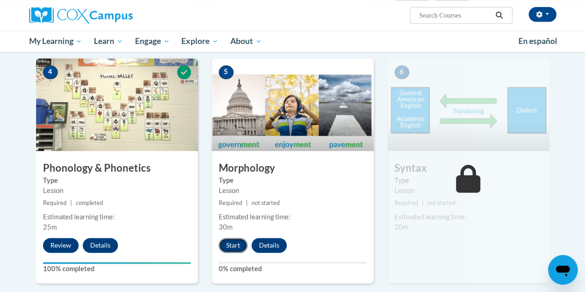
click at [232, 243] on button "Start" at bounding box center [233, 245] width 29 height 15
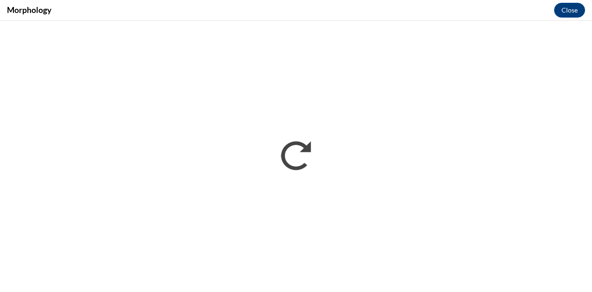
scroll to position [0, 0]
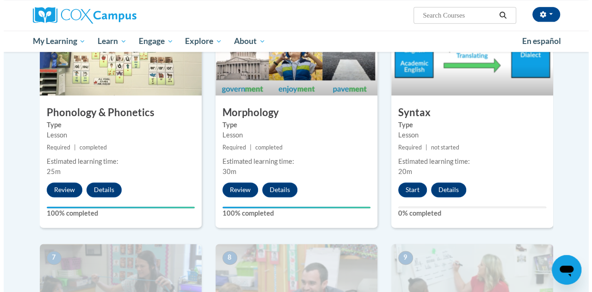
scroll to position [522, 0]
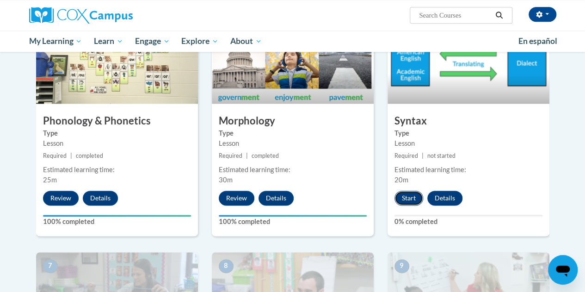
click at [411, 197] on button "Start" at bounding box center [408, 198] width 29 height 15
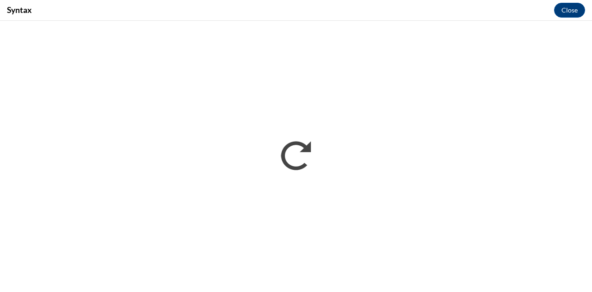
scroll to position [0, 0]
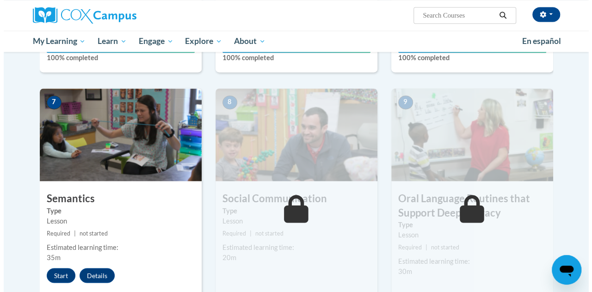
scroll to position [693, 0]
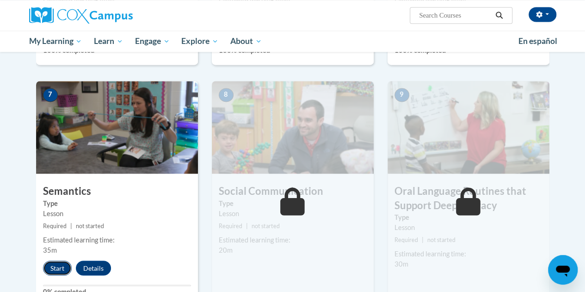
click at [55, 268] on button "Start" at bounding box center [57, 267] width 29 height 15
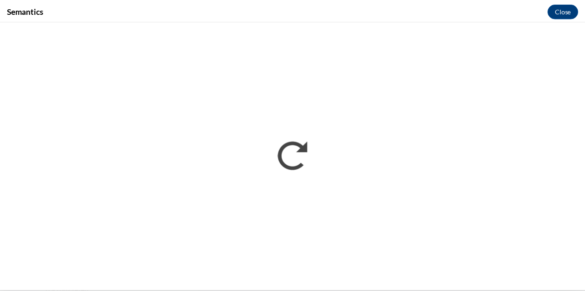
scroll to position [0, 0]
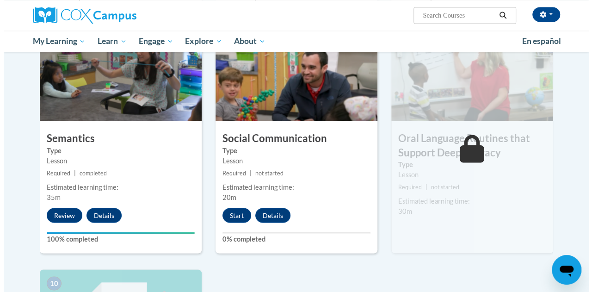
scroll to position [746, 0]
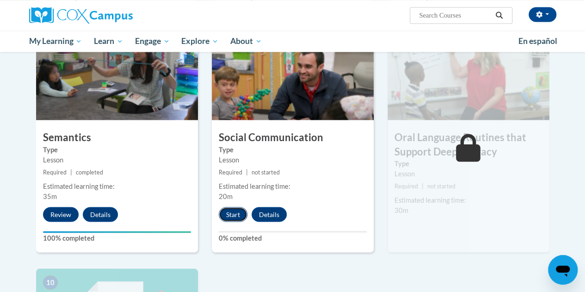
click at [231, 213] on button "Start" at bounding box center [233, 214] width 29 height 15
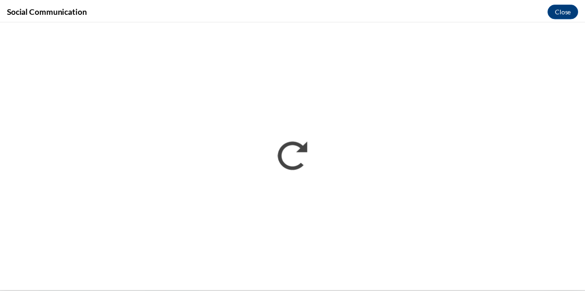
scroll to position [0, 0]
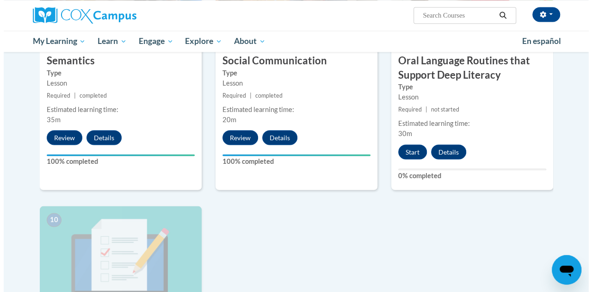
scroll to position [822, 0]
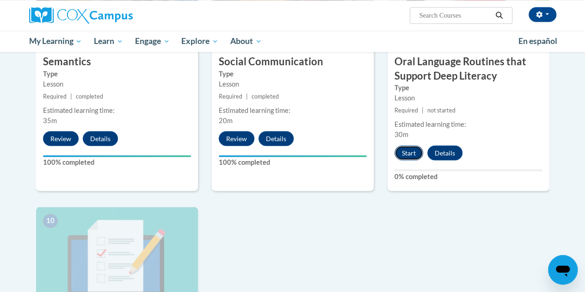
click at [403, 152] on button "Start" at bounding box center [408, 152] width 29 height 15
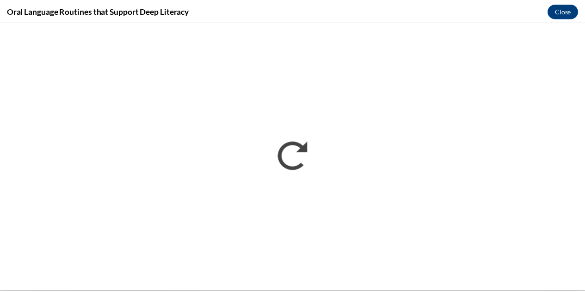
scroll to position [0, 0]
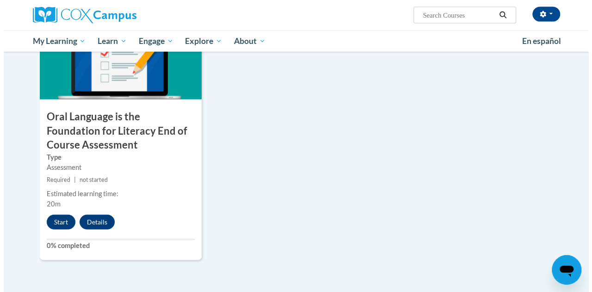
scroll to position [1037, 0]
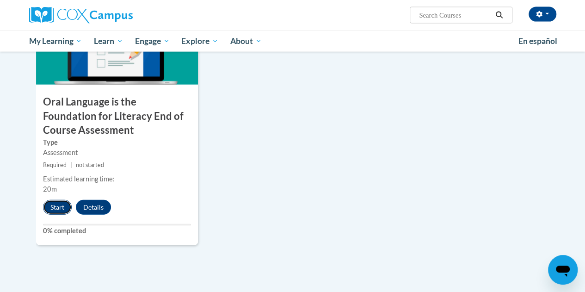
click at [60, 204] on button "Start" at bounding box center [57, 207] width 29 height 15
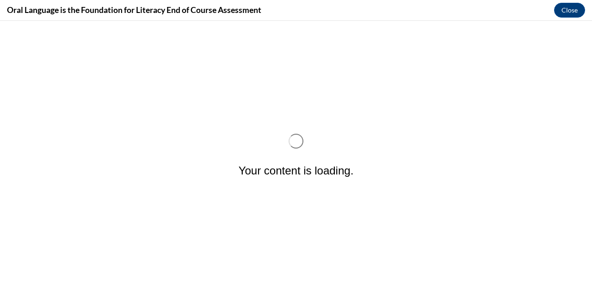
scroll to position [0, 0]
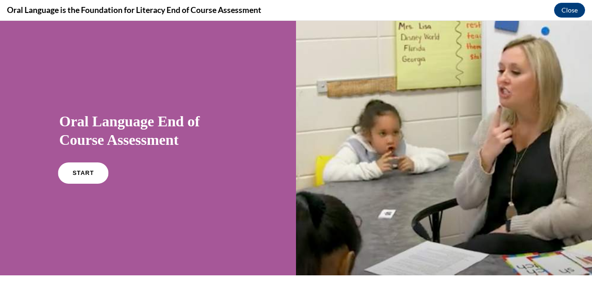
click at [73, 177] on span "START" at bounding box center [83, 173] width 21 height 7
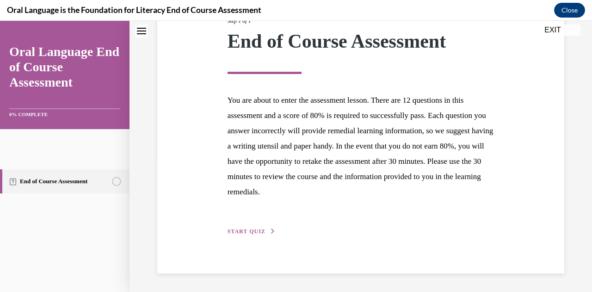
scroll to position [287, 0]
click at [265, 234] on span "START QUIZ" at bounding box center [246, 231] width 38 height 6
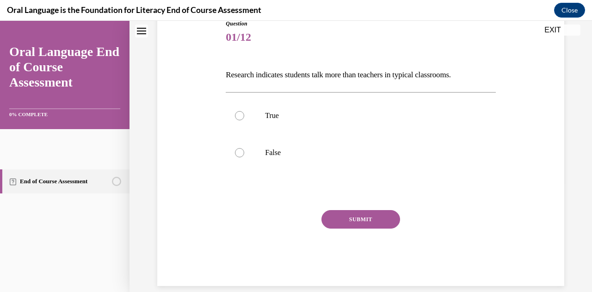
scroll to position [111, 0]
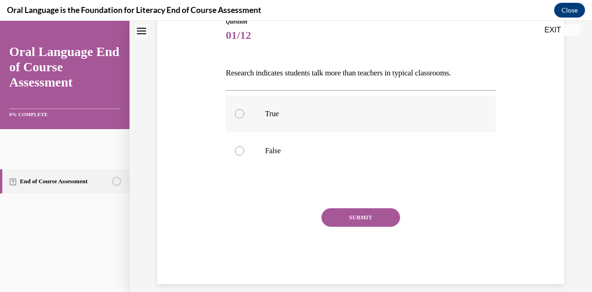
click at [316, 132] on label "True" at bounding box center [361, 113] width 270 height 37
click at [244, 118] on input "True" at bounding box center [239, 113] width 9 height 9
radio input "true"
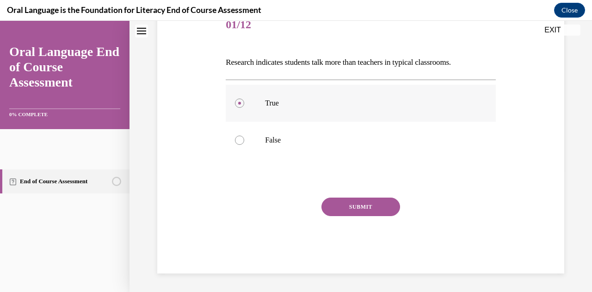
scroll to position [148, 0]
click at [360, 216] on button "SUBMIT" at bounding box center [360, 206] width 79 height 18
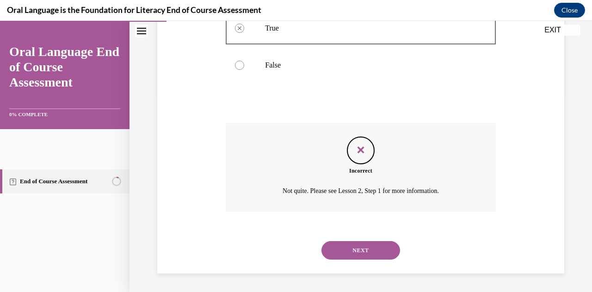
scroll to position [346, 0]
click at [376, 244] on button "NEXT" at bounding box center [360, 250] width 79 height 18
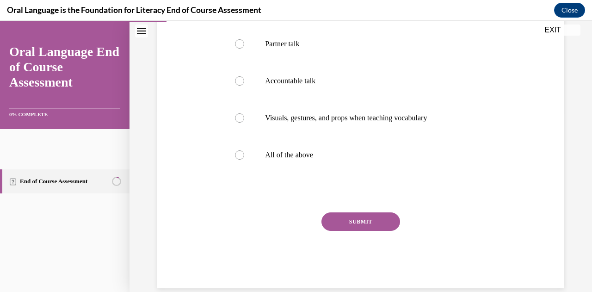
scroll to position [180, 0]
click at [358, 174] on label "All of the above" at bounding box center [361, 155] width 270 height 37
click at [244, 160] on input "All of the above" at bounding box center [239, 155] width 9 height 9
radio input "true"
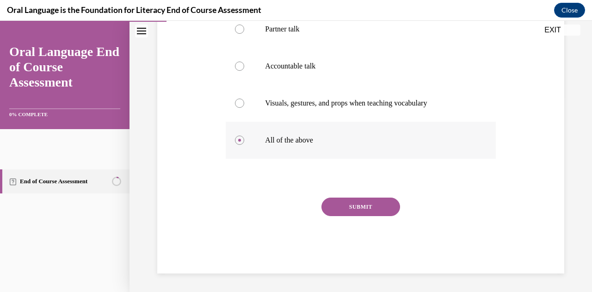
scroll to position [292, 0]
click at [375, 216] on button "SUBMIT" at bounding box center [360, 206] width 79 height 18
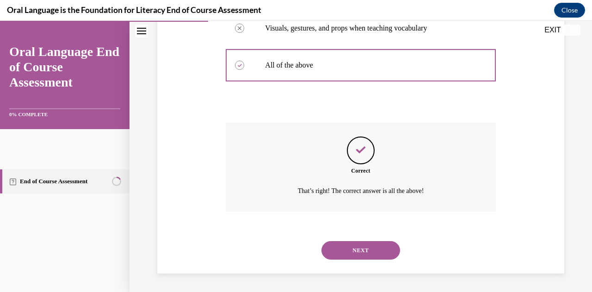
scroll to position [436, 0]
click at [382, 241] on button "NEXT" at bounding box center [360, 250] width 79 height 18
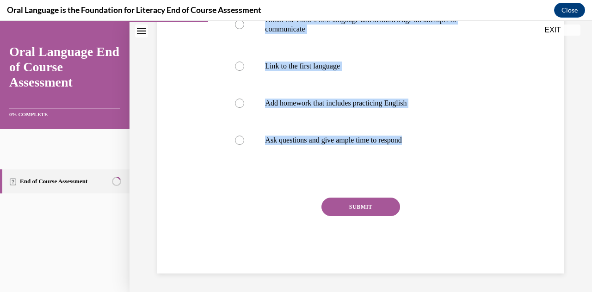
scroll to position [319, 0]
drag, startPoint x: 254, startPoint y: 37, endPoint x: 341, endPoint y: 187, distance: 173.0
click at [341, 187] on div "Question 03/12 Which of the following is NOT part of the HABLA, designed to sup…" at bounding box center [360, 83] width 274 height 379
copy div "Which of the following is NOT part of the HABLA, designed to support multilingu…"
click at [348, 108] on p "Add homework that includes practicing English" at bounding box center [368, 102] width 207 height 9
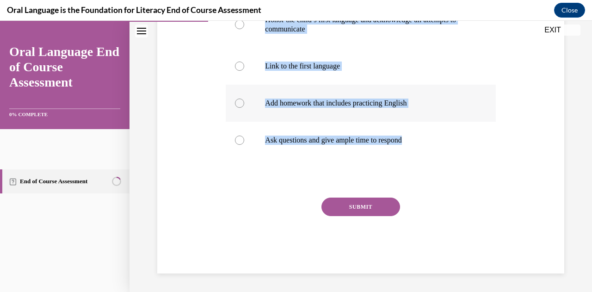
click at [244, 108] on input "Add homework that includes practicing English" at bounding box center [239, 102] width 9 height 9
radio input "true"
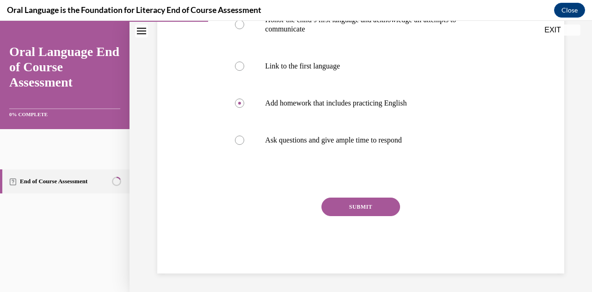
click at [378, 216] on button "SUBMIT" at bounding box center [360, 206] width 79 height 18
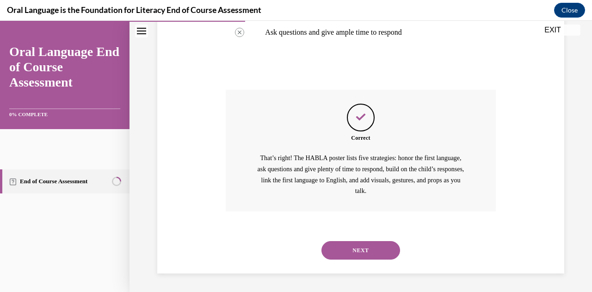
click at [382, 243] on button "NEXT" at bounding box center [360, 250] width 79 height 18
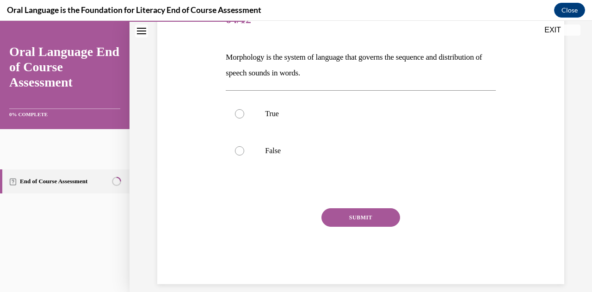
scroll to position [127, 0]
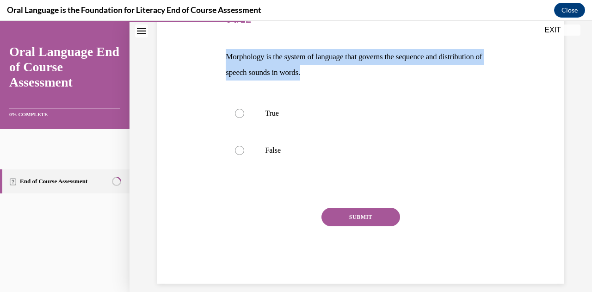
drag, startPoint x: 255, startPoint y: 95, endPoint x: 484, endPoint y: 125, distance: 230.4
click at [484, 125] on div "Question 04/12 Morphology is the system of language that governs the sequence a…" at bounding box center [360, 136] width 274 height 296
copy p "Morphology is the system of language that governs the sequence and distribution…"
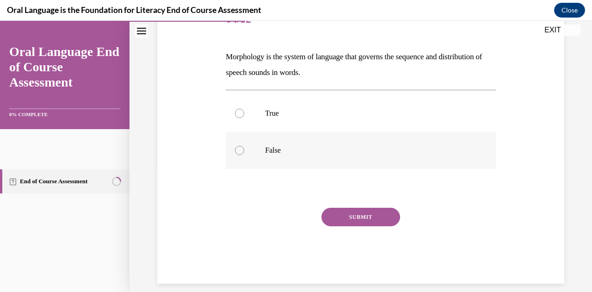
click at [315, 155] on p "False" at bounding box center [368, 150] width 207 height 9
click at [244, 155] on input "False" at bounding box center [239, 150] width 9 height 9
radio input "true"
click at [370, 226] on button "SUBMIT" at bounding box center [360, 217] width 79 height 18
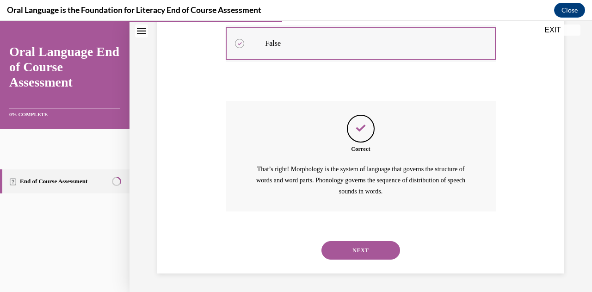
scroll to position [373, 0]
click at [379, 242] on button "NEXT" at bounding box center [360, 250] width 79 height 18
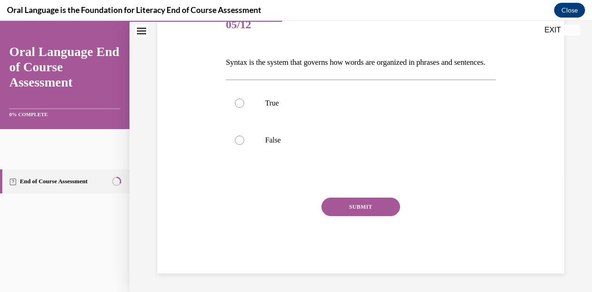
scroll to position [135, 0]
drag, startPoint x: 416, startPoint y: 116, endPoint x: 252, endPoint y: 92, distance: 166.2
click at [252, 92] on div "Question 05/12 Syntax is the system that governs how words are organized in phr…" at bounding box center [361, 126] width 412 height 294
copy p "Syntax is the system that governs how words are organized in phrases and senten…"
click at [312, 108] on p "True" at bounding box center [368, 102] width 207 height 9
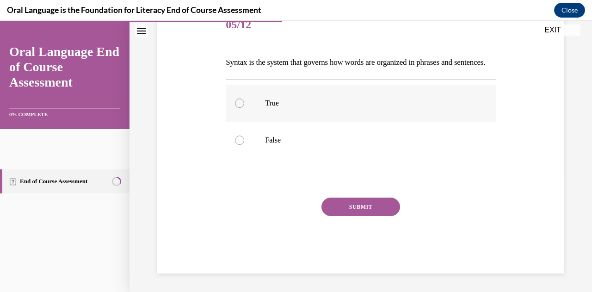
click at [244, 108] on input "True" at bounding box center [239, 102] width 9 height 9
radio input "true"
click at [381, 216] on button "SUBMIT" at bounding box center [360, 206] width 79 height 18
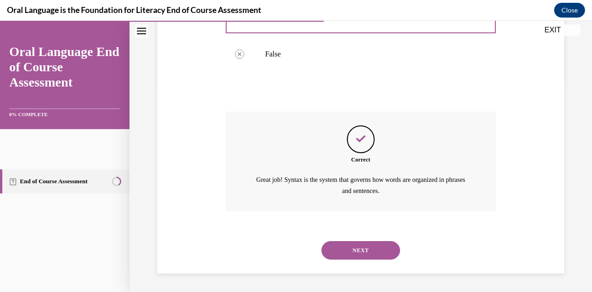
click at [381, 248] on button "NEXT" at bounding box center [360, 250] width 79 height 18
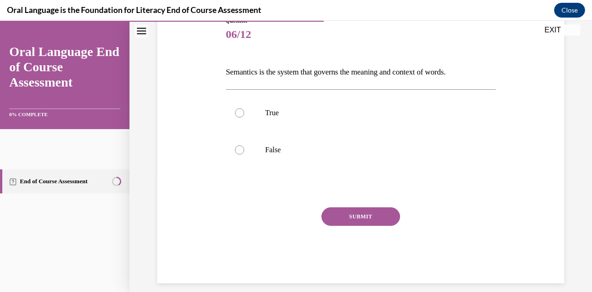
scroll to position [124, 0]
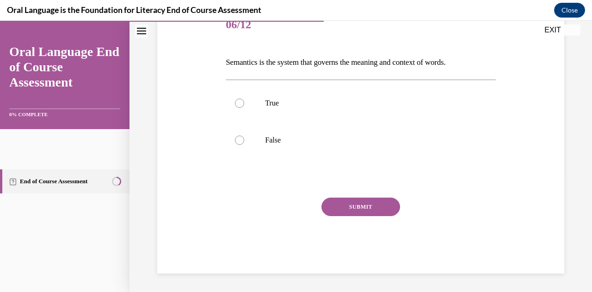
drag, startPoint x: 336, startPoint y: 128, endPoint x: 250, endPoint y: 99, distance: 90.1
click at [250, 99] on div "Question 06/12 Semantics is the system that governs the meaning and context of …" at bounding box center [361, 126] width 412 height 294
copy p "Semantics is the system that governs the meaning and context of words."
click at [310, 122] on label "True" at bounding box center [361, 103] width 270 height 37
click at [244, 108] on input "True" at bounding box center [239, 102] width 9 height 9
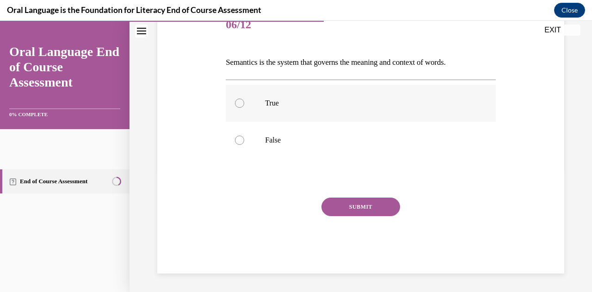
radio input "true"
click at [363, 216] on button "SUBMIT" at bounding box center [360, 206] width 79 height 18
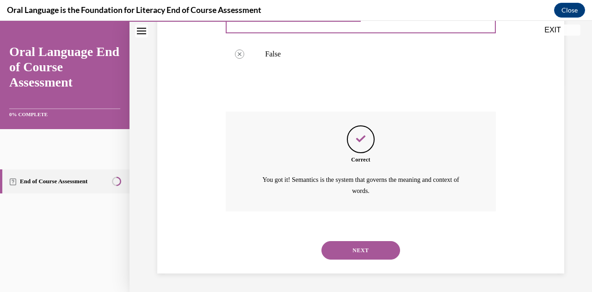
click at [370, 243] on button "NEXT" at bounding box center [360, 250] width 79 height 18
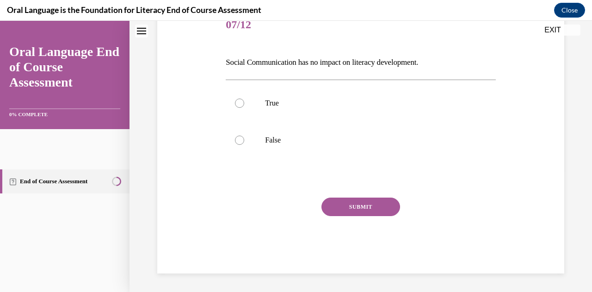
scroll to position [35, 0]
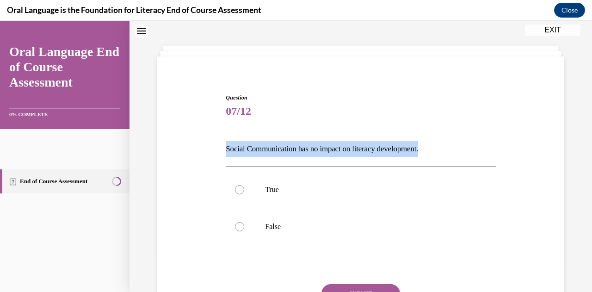
drag, startPoint x: 331, startPoint y: 206, endPoint x: 256, endPoint y: 187, distance: 77.2
click at [256, 157] on p "Social Communication has no impact on literacy development." at bounding box center [361, 149] width 270 height 16
copy p "Social Communication has no impact on literacy development."
click at [309, 159] on div "Question 07/12 Social Communication has no impact on literacy development. True…" at bounding box center [361, 226] width 270 height 266
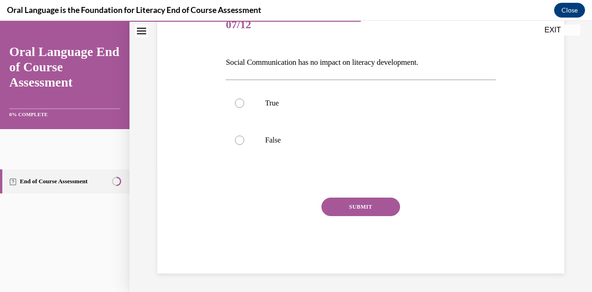
scroll to position [150, 0]
click at [313, 145] on p "False" at bounding box center [368, 139] width 207 height 9
click at [244, 145] on input "False" at bounding box center [239, 139] width 9 height 9
radio input "true"
click at [379, 216] on button "SUBMIT" at bounding box center [360, 206] width 79 height 18
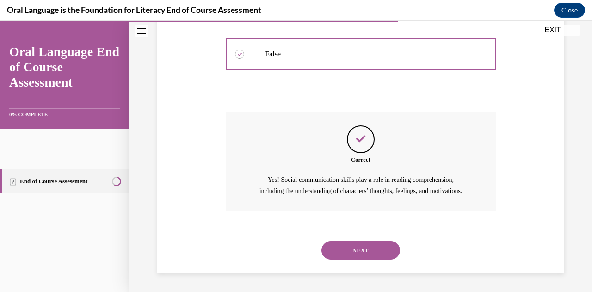
click at [380, 252] on button "NEXT" at bounding box center [360, 250] width 79 height 18
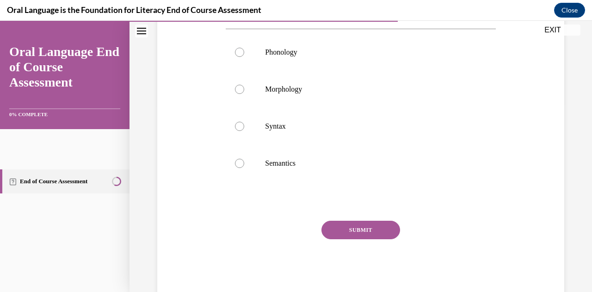
scroll to position [192, 0]
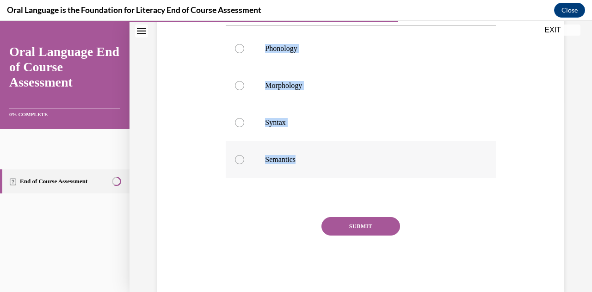
drag, startPoint x: 254, startPoint y: 36, endPoint x: 349, endPoint y: 270, distance: 252.7
click at [349, 270] on div "Question 08/12 Mrs. Coleman is planning a small group to introduce the short /ŏ…" at bounding box center [360, 108] width 274 height 370
copy div "Mrs. Coleman is planning a small group to introduce the short /ŏ/ sound to her …"
click at [321, 53] on p "Phonology" at bounding box center [368, 48] width 207 height 9
click at [244, 53] on input "Phonology" at bounding box center [239, 48] width 9 height 9
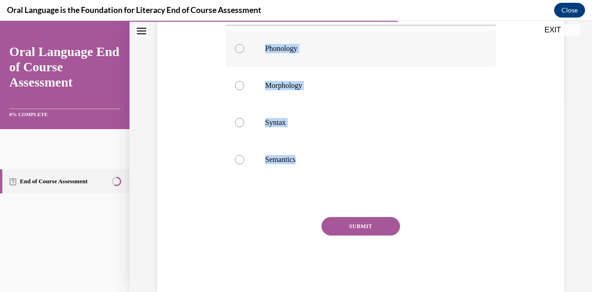
radio input "true"
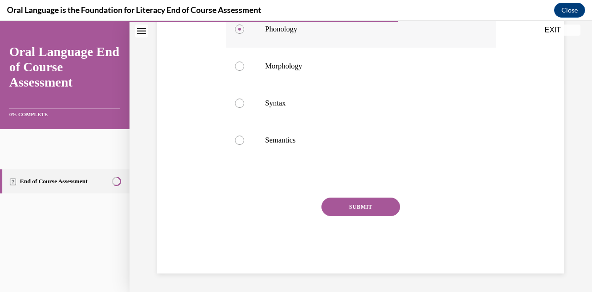
scroll to position [336, 0]
click at [367, 216] on button "SUBMIT" at bounding box center [360, 206] width 79 height 18
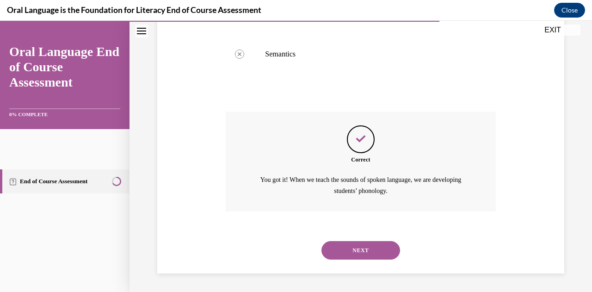
scroll to position [478, 0]
click at [372, 241] on button "NEXT" at bounding box center [360, 250] width 79 height 18
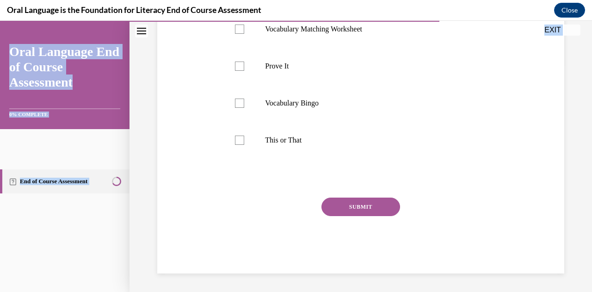
scroll to position [289, 0]
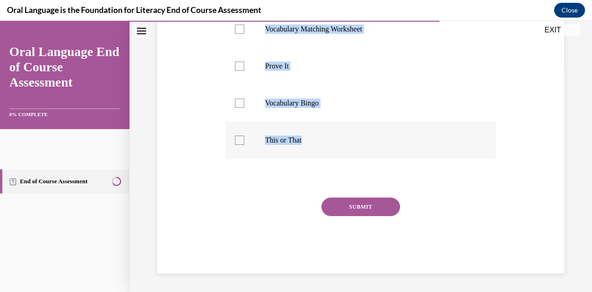
drag, startPoint x: 248, startPoint y: 81, endPoint x: 357, endPoint y: 178, distance: 146.4
click at [357, 178] on div "Question 09/12 Mrs. Butler wants to design an activity that will encourage her …" at bounding box center [361, 73] width 412 height 399
copy div "Mrs. Butler wants to design an activity that will encourage her students to use…"
click at [327, 71] on p "Prove It" at bounding box center [368, 65] width 207 height 9
click at [244, 71] on input "Prove It" at bounding box center [239, 65] width 9 height 9
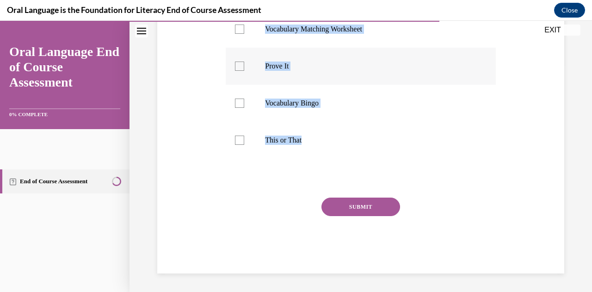
checkbox input "true"
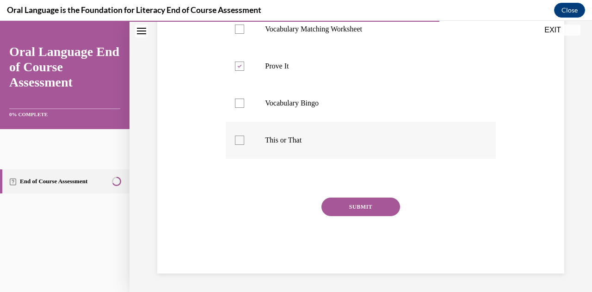
click at [244, 145] on div at bounding box center [239, 139] width 9 height 9
click at [244, 145] on input "This or That" at bounding box center [239, 139] width 9 height 9
checkbox input "true"
click at [364, 216] on button "SUBMIT" at bounding box center [360, 206] width 79 height 18
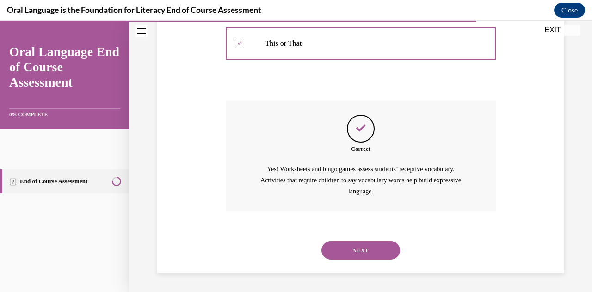
click at [373, 246] on button "NEXT" at bounding box center [360, 250] width 79 height 18
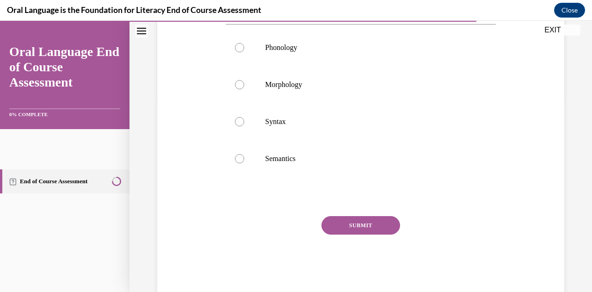
scroll to position [183, 0]
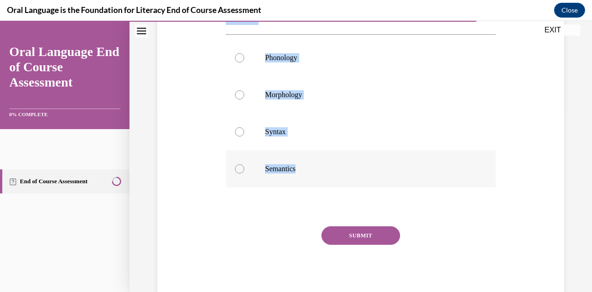
drag, startPoint x: 253, startPoint y: 43, endPoint x: 347, endPoint y: 246, distance: 224.3
click at [347, 246] on div "Question 10/12 Mentor sentence deconstruction is an activity that promotes whic…" at bounding box center [361, 110] width 412 height 384
copy div "Mentor sentence deconstruction is an activity that promotes which element of or…"
click at [320, 136] on p "Syntax" at bounding box center [368, 131] width 207 height 9
click at [244, 136] on input "Syntax" at bounding box center [239, 131] width 9 height 9
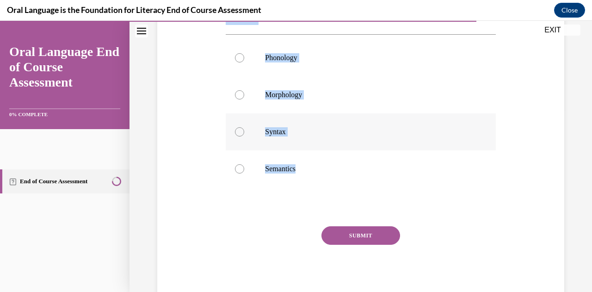
radio input "true"
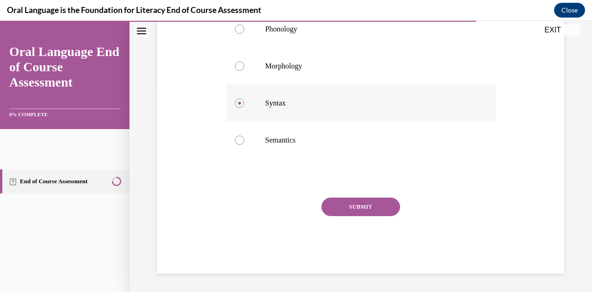
scroll to position [289, 0]
click at [346, 216] on button "SUBMIT" at bounding box center [360, 206] width 79 height 18
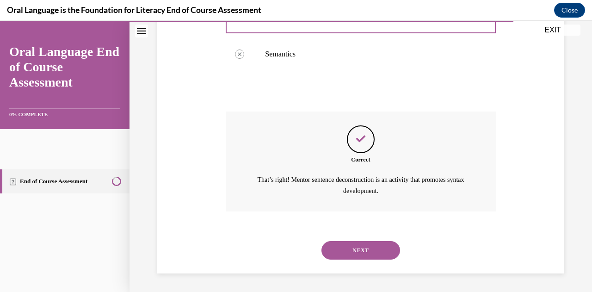
click at [356, 247] on button "NEXT" at bounding box center [360, 250] width 79 height 18
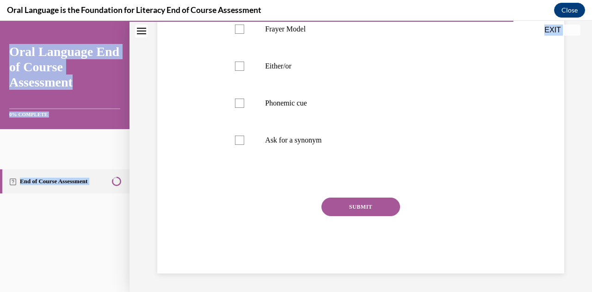
scroll to position [271, 0]
drag, startPoint x: 248, startPoint y: 97, endPoint x: 381, endPoint y: 187, distance: 161.5
click at [381, 187] on div "Question 11/12 Which of the following is an example of a safety net that encour…" at bounding box center [361, 81] width 412 height 384
copy div "Which of the following is an example of a safety net that encourages students t…"
click at [318, 34] on p "Frayer Model" at bounding box center [368, 29] width 207 height 9
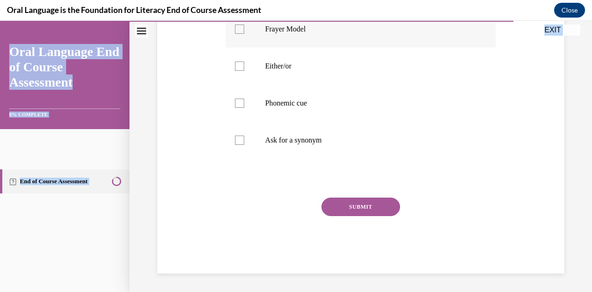
click at [244, 34] on input "Frayer Model" at bounding box center [239, 29] width 9 height 9
checkbox input "true"
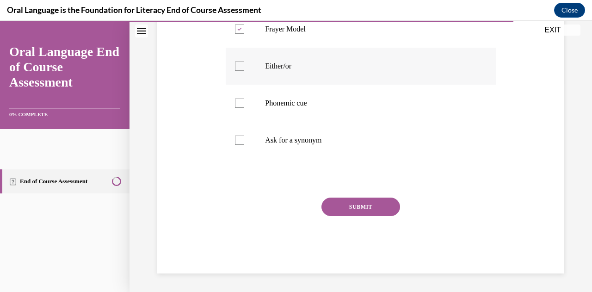
click at [318, 71] on p "Either/or" at bounding box center [368, 65] width 207 height 9
click at [244, 71] on input "Either/or" at bounding box center [239, 65] width 9 height 9
checkbox input "true"
click at [326, 145] on p "Ask for a synonym" at bounding box center [368, 139] width 207 height 9
click at [244, 145] on input "Ask for a synonym" at bounding box center [239, 139] width 9 height 9
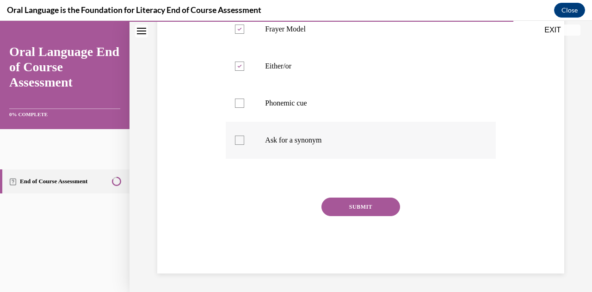
checkbox input "true"
click at [363, 210] on button "SUBMIT" at bounding box center [360, 206] width 79 height 18
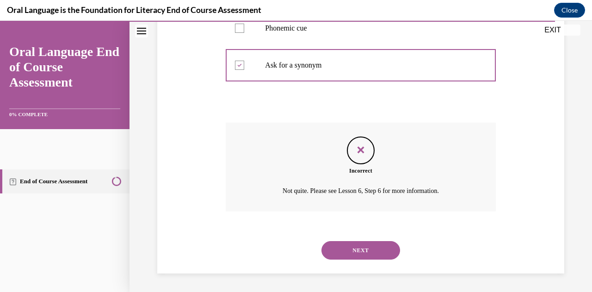
scroll to position [458, 0]
click at [382, 259] on button "NEXT" at bounding box center [360, 250] width 79 height 18
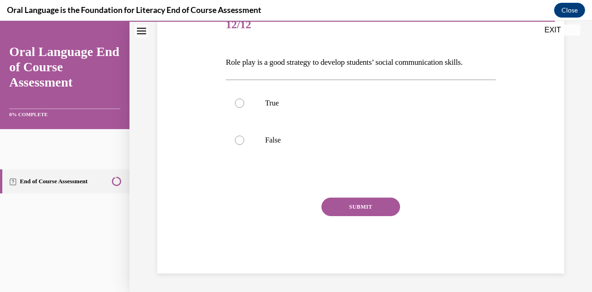
scroll to position [141, 0]
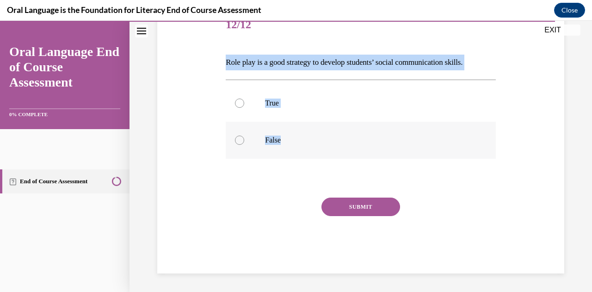
drag, startPoint x: 251, startPoint y: 72, endPoint x: 347, endPoint y: 197, distance: 157.2
click at [347, 197] on div "Question 12/12 Role play is a good strategy to develop students’ social communi…" at bounding box center [361, 126] width 412 height 294
copy div "Role play is a good strategy to develop students’ social communication skills. …"
click at [280, 122] on label "True" at bounding box center [361, 103] width 270 height 37
click at [244, 108] on input "True" at bounding box center [239, 102] width 9 height 9
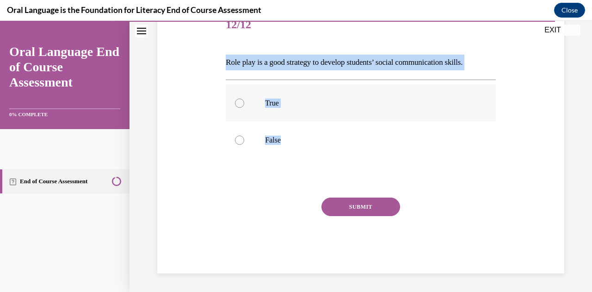
radio input "true"
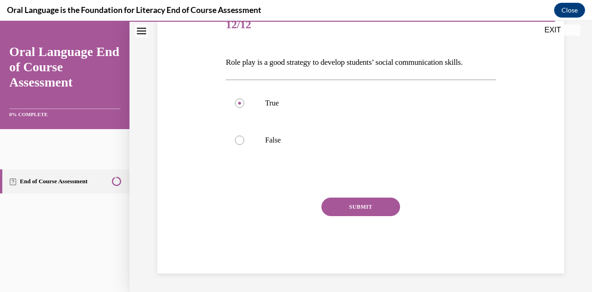
click at [381, 216] on button "SUBMIT" at bounding box center [360, 206] width 79 height 18
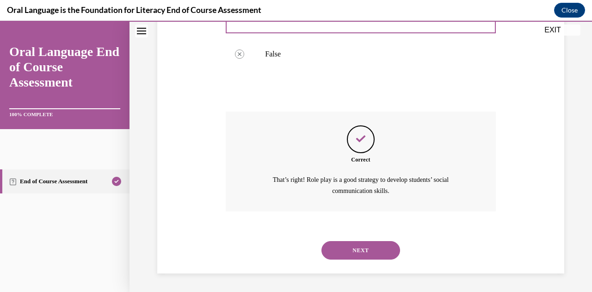
click at [378, 243] on button "NEXT" at bounding box center [360, 250] width 79 height 18
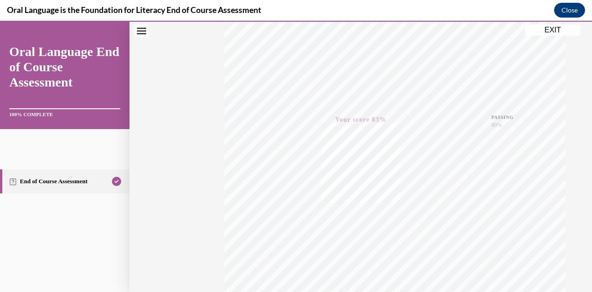
scroll to position [153, 0]
click at [538, 31] on button "EXIT" at bounding box center [552, 30] width 55 height 11
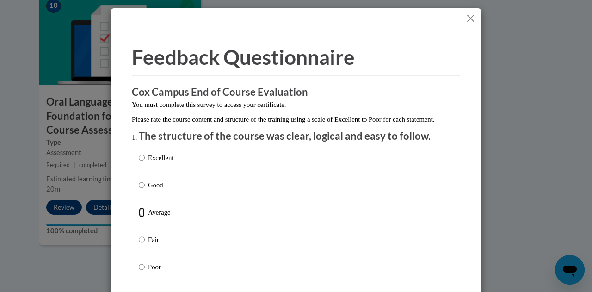
click at [141, 217] on input "Average" at bounding box center [142, 212] width 6 height 10
radio input "true"
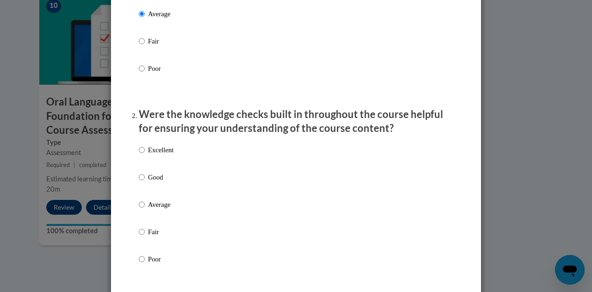
click at [143, 217] on label "Average" at bounding box center [156, 211] width 35 height 25
click at [143, 209] on input "Average" at bounding box center [142, 204] width 6 height 10
radio input "true"
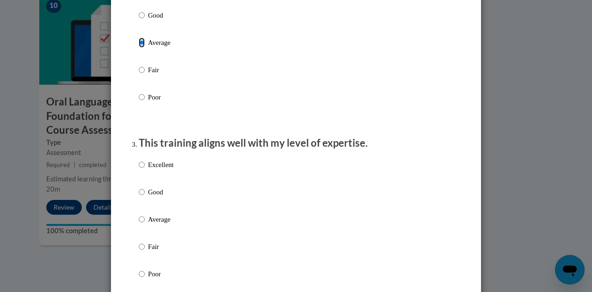
scroll to position [362, 0]
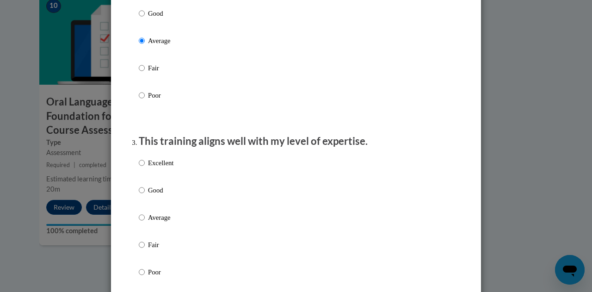
click at [142, 225] on label "Average" at bounding box center [156, 224] width 35 height 25
click at [142, 222] on input "Average" at bounding box center [142, 217] width 6 height 10
radio input "true"
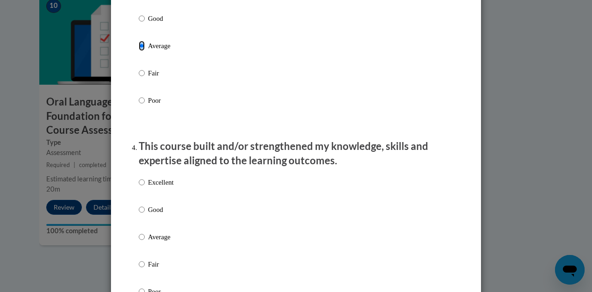
scroll to position [535, 0]
click at [148, 241] on p "Average" at bounding box center [160, 236] width 25 height 10
click at [145, 241] on input "Average" at bounding box center [142, 236] width 6 height 10
radio input "true"
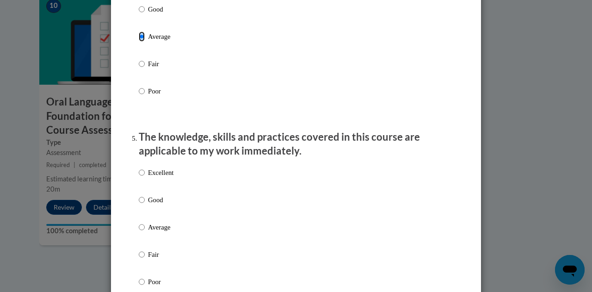
scroll to position [734, 0]
click at [148, 232] on p "Average" at bounding box center [160, 226] width 25 height 10
click at [145, 232] on input "Average" at bounding box center [142, 226] width 6 height 10
radio input "true"
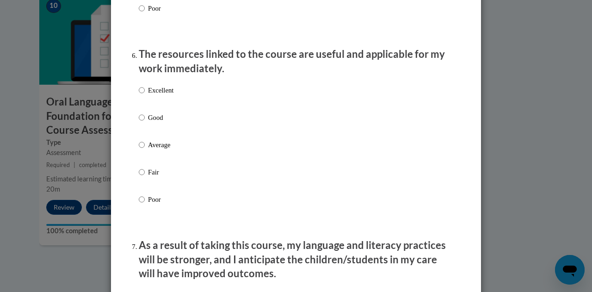
scroll to position [1009, 0]
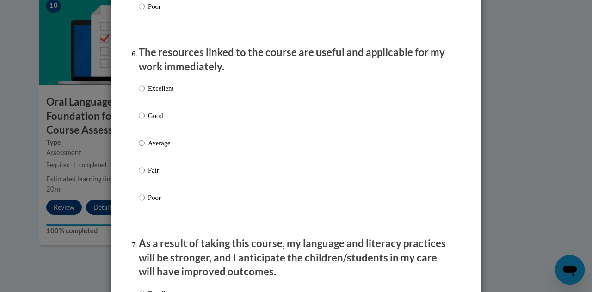
click at [159, 148] on p "Average" at bounding box center [160, 143] width 25 height 10
click at [145, 148] on input "Average" at bounding box center [142, 143] width 6 height 10
radio input "true"
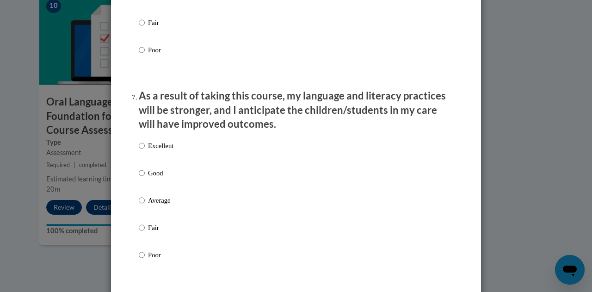
scroll to position [1159, 0]
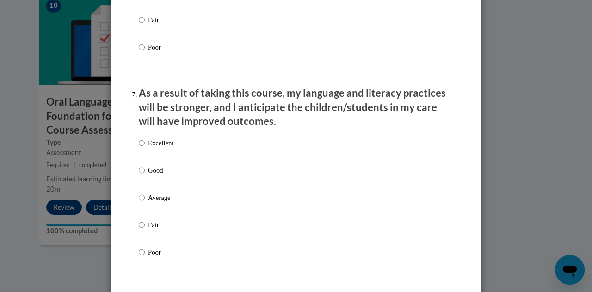
click at [160, 203] on p "Average" at bounding box center [160, 197] width 25 height 10
click at [145, 203] on input "Average" at bounding box center [142, 197] width 6 height 10
radio input "true"
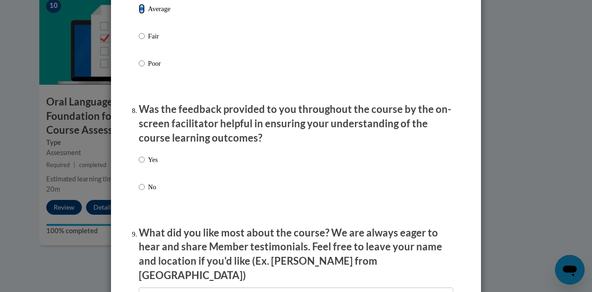
scroll to position [1348, 0]
click at [148, 191] on p "No" at bounding box center [153, 186] width 10 height 10
click at [144, 191] on input "No" at bounding box center [142, 186] width 6 height 10
radio input "true"
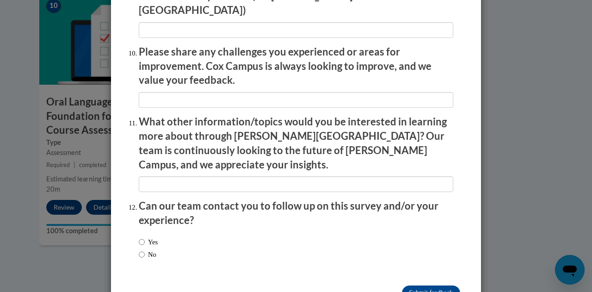
scroll to position [1613, 0]
click at [147, 249] on label "No" at bounding box center [148, 254] width 18 height 10
click at [145, 249] on input "No" at bounding box center [142, 254] width 6 height 10
radio input "true"
click at [408, 285] on input "Submit feedback" at bounding box center [431, 292] width 58 height 15
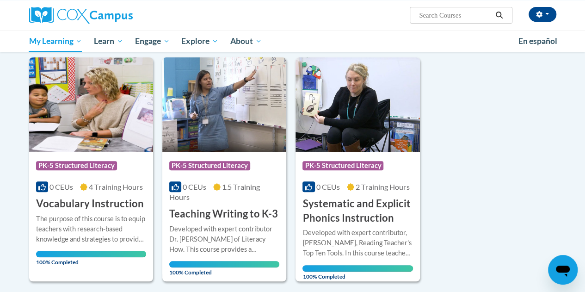
scroll to position [111, 0]
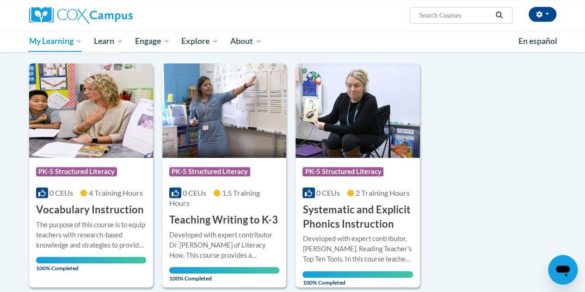
click at [443, 13] on input "Search..." at bounding box center [455, 15] width 74 height 11
type input "data driven"
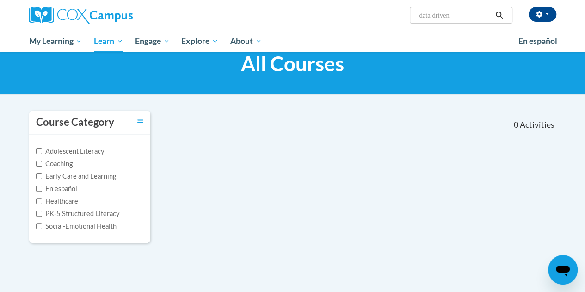
scroll to position [29, 0]
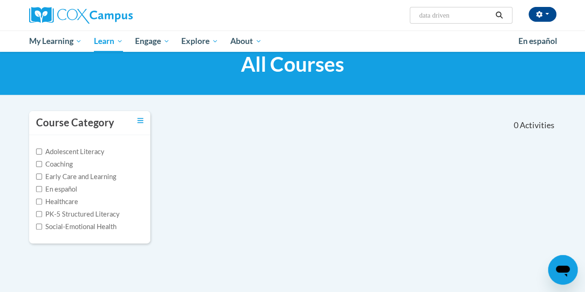
click at [465, 21] on span "Search Search... data driven" at bounding box center [461, 15] width 102 height 17
click at [460, 17] on input "data driven" at bounding box center [455, 15] width 74 height 11
type input "data"
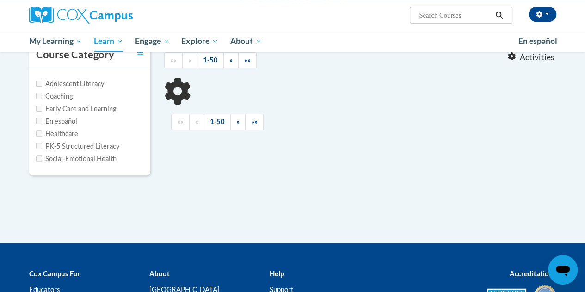
type input "data"
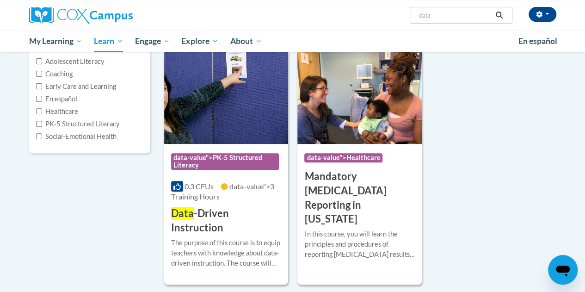
scroll to position [118, 0]
click at [254, 208] on h3 "Data -Driven Instruction" at bounding box center [226, 221] width 110 height 29
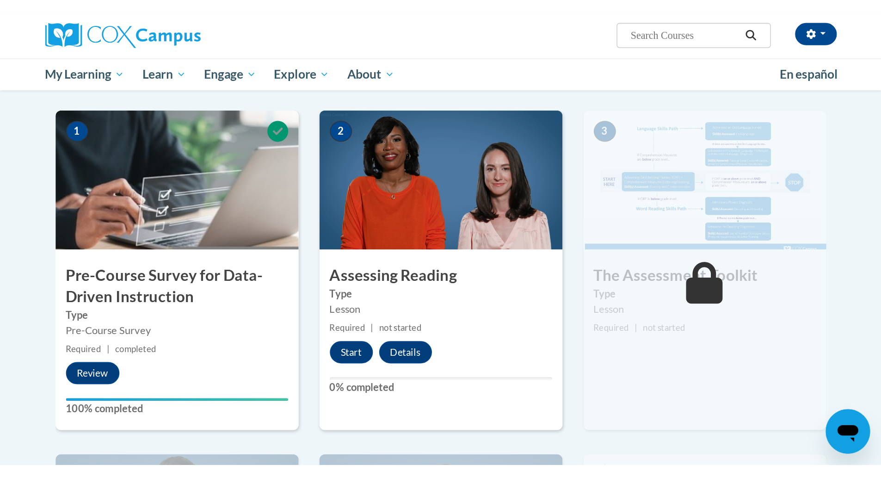
scroll to position [176, 0]
